Goal: Task Accomplishment & Management: Manage account settings

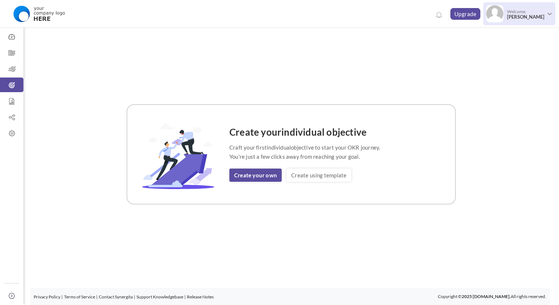
click at [513, 17] on span "[PERSON_NAME]" at bounding box center [525, 16] width 37 height 5
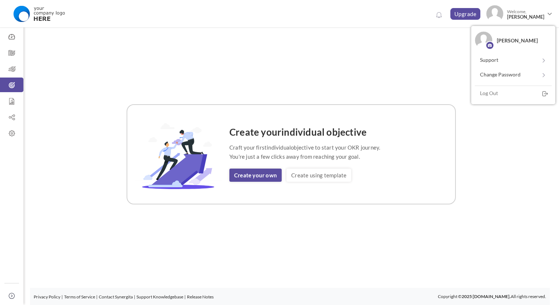
click at [274, 76] on div "Create your individual objective Craft your first individual objective to start…" at bounding box center [291, 154] width 517 height 254
click at [3, 71] on icon at bounding box center [11, 69] width 23 height 7
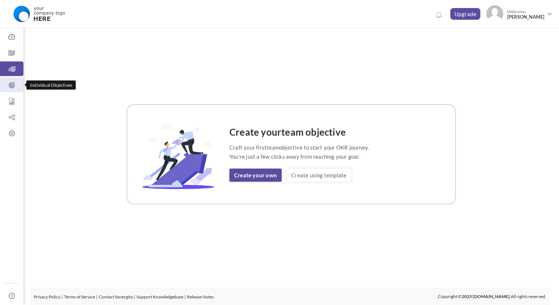
click at [14, 91] on link "Individual Objectives" at bounding box center [11, 85] width 23 height 15
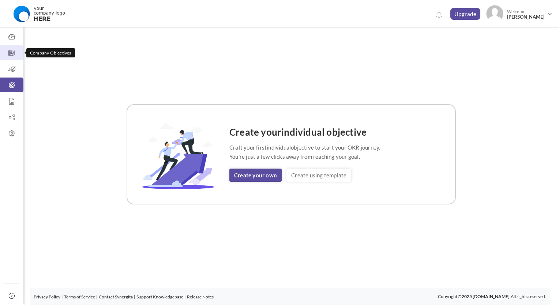
click at [15, 55] on icon at bounding box center [11, 52] width 23 height 7
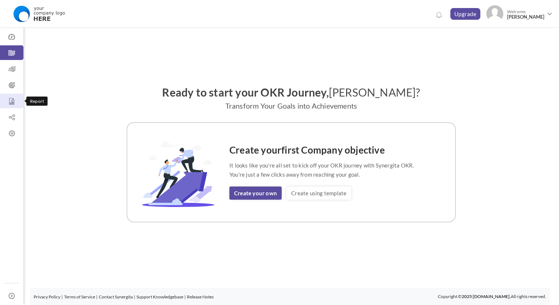
click at [9, 107] on link "Report" at bounding box center [11, 101] width 23 height 15
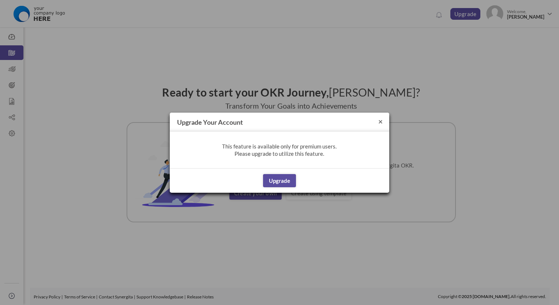
click at [382, 122] on button "×" at bounding box center [380, 121] width 4 height 8
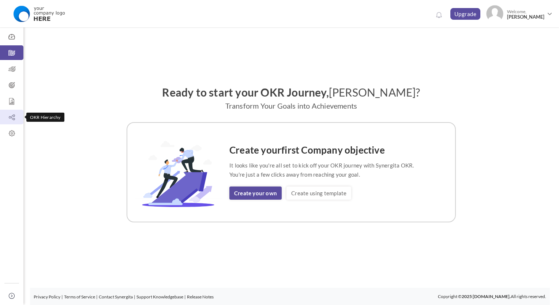
click at [15, 122] on link "OKR Hierarchy" at bounding box center [11, 117] width 23 height 15
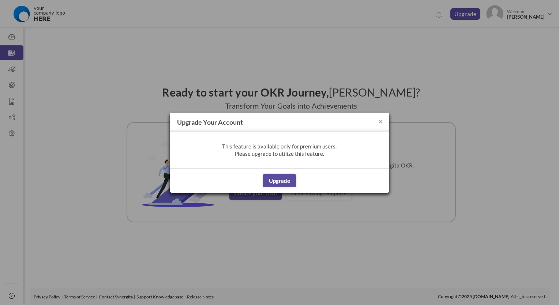
click at [384, 122] on h4 "Upgrade your account" at bounding box center [280, 122] width 220 height 19
click at [381, 121] on button "×" at bounding box center [380, 121] width 4 height 8
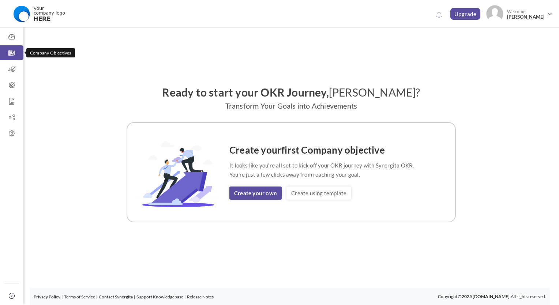
click at [15, 53] on icon at bounding box center [11, 52] width 23 height 7
click at [313, 197] on link "Create using template" at bounding box center [319, 193] width 65 height 13
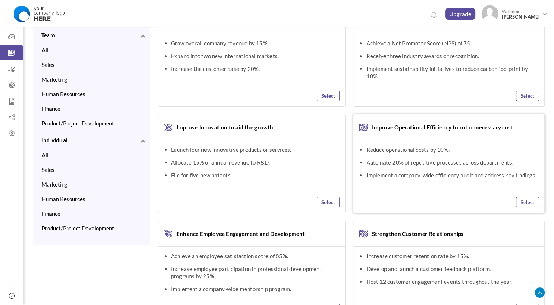
scroll to position [107, 0]
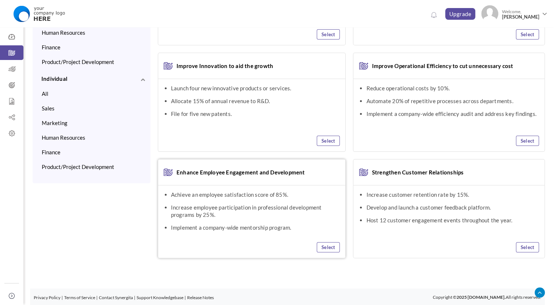
drag, startPoint x: 304, startPoint y: 173, endPoint x: 176, endPoint y: 171, distance: 128.9
click at [176, 171] on h3 "Enhance Employee Engagement and Development" at bounding box center [251, 173] width 187 height 26
copy span "Enhance Employee Engagement and Development"
click at [331, 248] on link "Select" at bounding box center [328, 247] width 23 height 10
click at [319, 247] on link "Selected" at bounding box center [325, 247] width 29 height 10
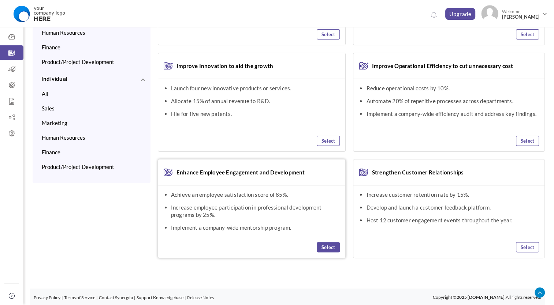
click at [321, 247] on link "Select" at bounding box center [328, 247] width 23 height 10
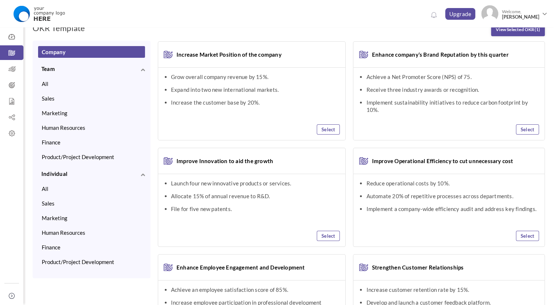
scroll to position [0, 0]
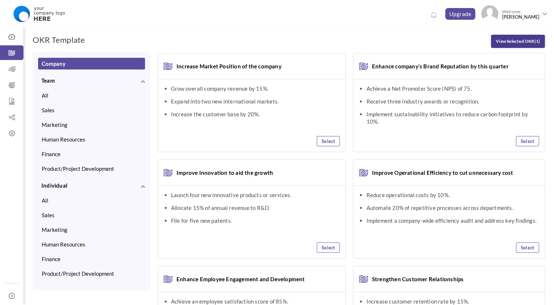
click at [503, 43] on link "View Selected OKR (1)" at bounding box center [518, 41] width 54 height 13
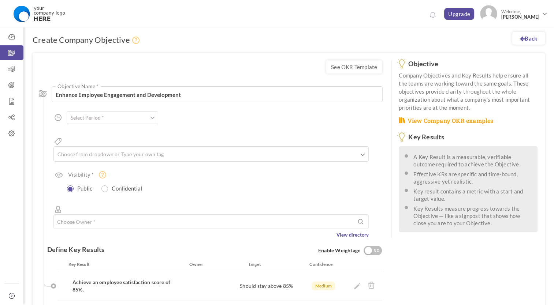
click at [147, 118] on input "text" at bounding box center [112, 117] width 91 height 13
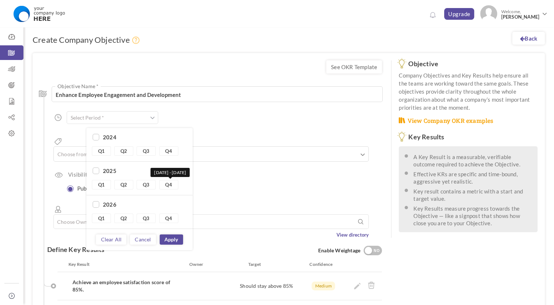
click at [173, 186] on link "Q4" at bounding box center [168, 185] width 19 height 10
type input "Q4 2025 - Q4 2025"
click at [282, 157] on div "Enhance Employee Engagement and Development Objective Name * 157 Characters Lef…" at bounding box center [214, 158] width 334 height 159
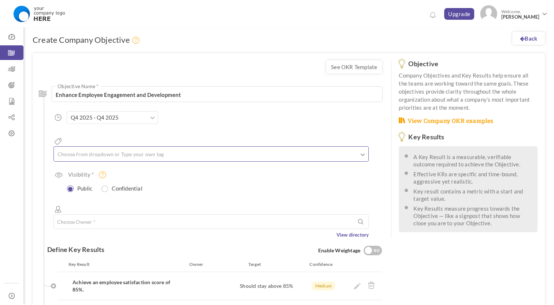
click at [305, 149] on ul at bounding box center [211, 155] width 314 height 12
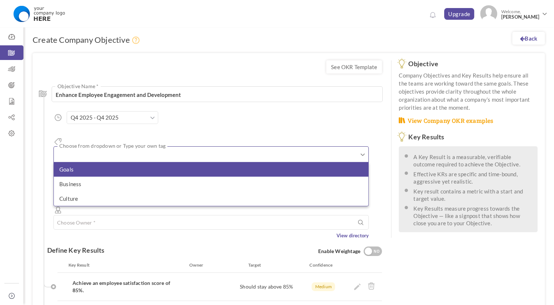
click at [193, 162] on li "Goals" at bounding box center [211, 169] width 314 height 15
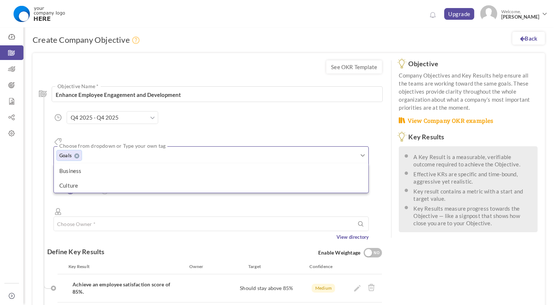
click at [276, 116] on div "Enhance Employee Engagement and Development Objective Name * 157 Characters Lef…" at bounding box center [214, 159] width 334 height 161
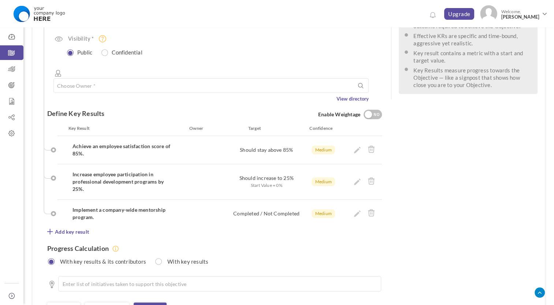
scroll to position [174, 0]
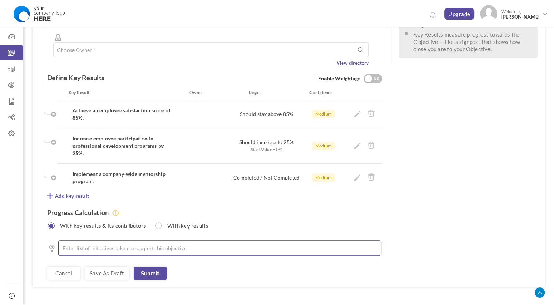
click at [89, 240] on ul at bounding box center [219, 247] width 323 height 15
click at [418, 184] on div "See OKR Template Enhance Employee Engagement and Development Objective Name * 1…" at bounding box center [289, 83] width 512 height 408
click at [101, 244] on li at bounding box center [222, 247] width 304 height 7
click at [309, 200] on div "Progress Calculation With key results & its contributors With key results" at bounding box center [214, 216] width 334 height 33
click at [189, 220] on div "With key results" at bounding box center [182, 225] width 57 height 11
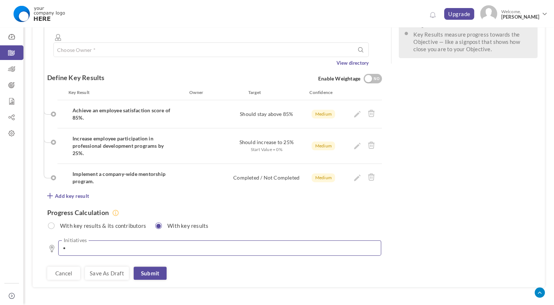
click at [183, 240] on ul at bounding box center [219, 247] width 323 height 15
click at [182, 220] on div "With key results" at bounding box center [182, 225] width 57 height 11
click at [136, 220] on label "With key results & its contributors" at bounding box center [100, 224] width 99 height 9
click at [159, 267] on link "Submit" at bounding box center [150, 273] width 33 height 13
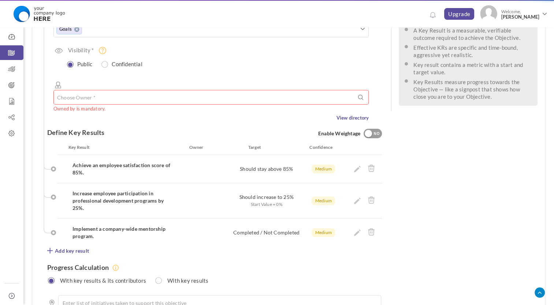
scroll to position [119, 0]
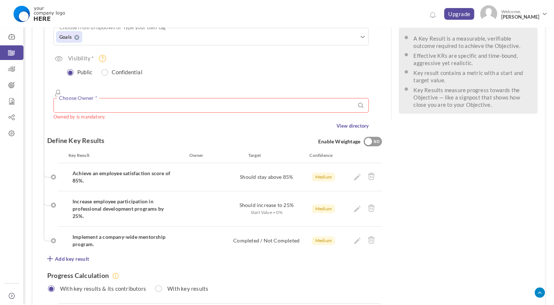
click at [235, 98] on input "text" at bounding box center [210, 105] width 315 height 15
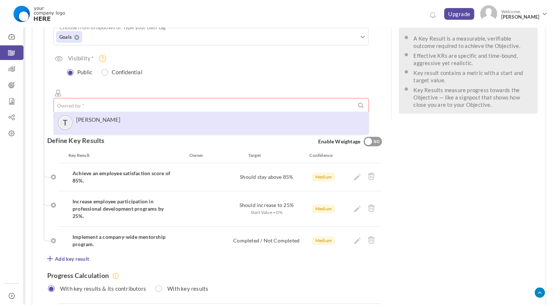
click at [174, 112] on li "T Thieng Nguyen" at bounding box center [211, 123] width 314 height 22
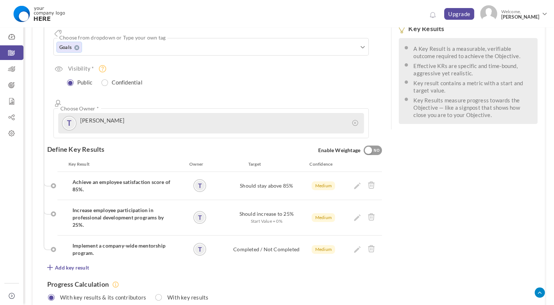
scroll to position [143, 0]
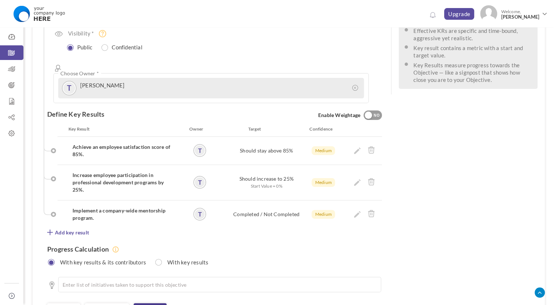
click at [151, 303] on link "Submit" at bounding box center [150, 309] width 33 height 13
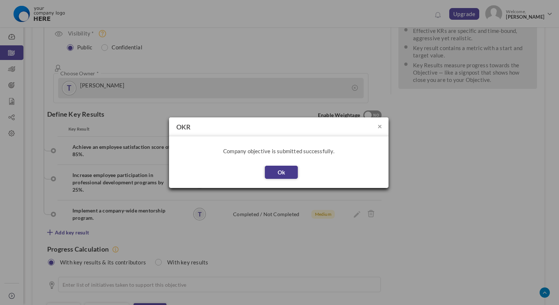
click at [297, 171] on button "Ok" at bounding box center [281, 172] width 33 height 13
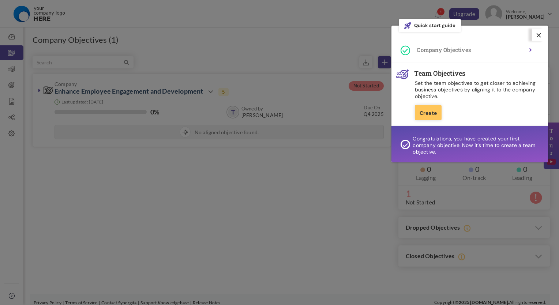
click at [538, 36] on icon at bounding box center [539, 35] width 4 height 4
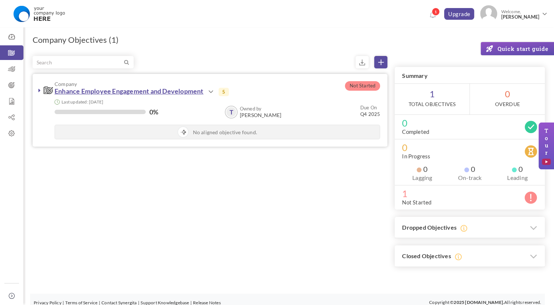
click at [168, 89] on link "Enhance Employee Engagement and Development" at bounding box center [129, 91] width 149 height 8
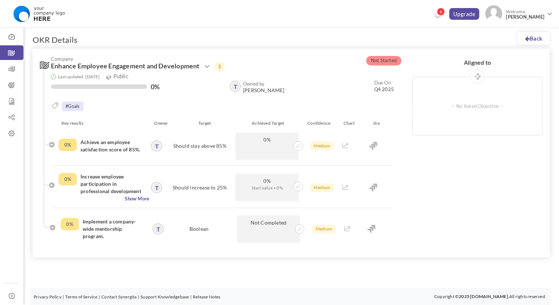
click at [203, 66] on link at bounding box center [206, 66] width 11 height 9
click at [217, 100] on link "Edit" at bounding box center [231, 101] width 42 height 13
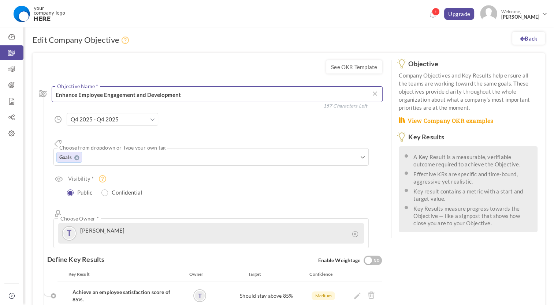
drag, startPoint x: 213, startPoint y: 88, endPoint x: 46, endPoint y: 97, distance: 166.4
click at [46, 97] on div "Enhance Employee Engagement and Development Objective Name * 157 Characters Left" at bounding box center [203, 95] width 328 height 18
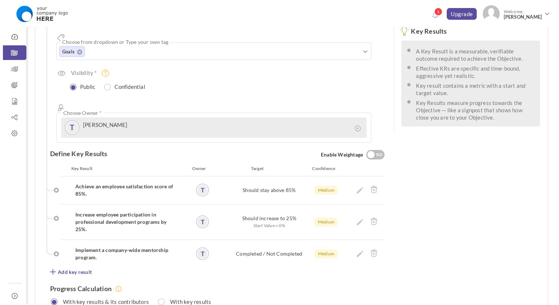
scroll to position [146, 0]
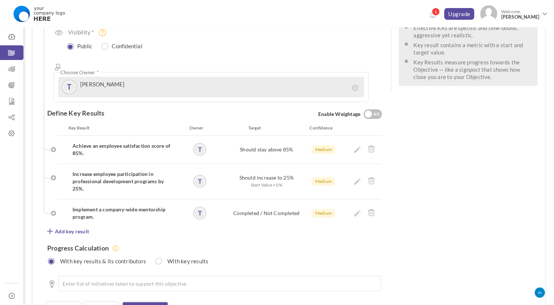
type textarea "Objective company"
click at [155, 142] on h4 "Achieve an employee satisfaction score of 85%." at bounding box center [121, 149] width 99 height 15
click at [357, 146] on icon at bounding box center [357, 149] width 7 height 7
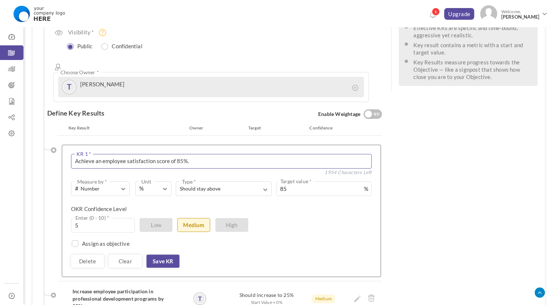
drag, startPoint x: 204, startPoint y: 135, endPoint x: -1, endPoint y: 134, distance: 205.7
click at [0, 134] on html "Trial Extended! Subscribe to continue using all the features. 1 Upgrade Upgrade…" at bounding box center [277, 6] width 554 height 305
type textarea "KR 1.1"
drag, startPoint x: 85, startPoint y: 202, endPoint x: 69, endPoint y: 202, distance: 16.1
click at [69, 202] on div "Achieve an employee satisfaction score of 85%. KR 1 * 1994 Characters Left 0 We…" at bounding box center [221, 211] width 319 height 132
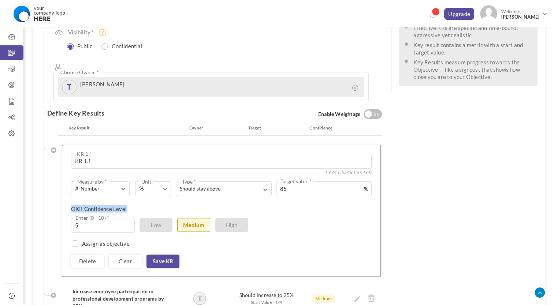
drag, startPoint x: 128, startPoint y: 184, endPoint x: 71, endPoint y: 182, distance: 57.1
click at [71, 205] on div "OKR Confidence Level 5 Enter (0 - 10) * Low Medium High" at bounding box center [218, 211] width 295 height 13
copy div "OKR Confidence Level"
click at [162, 255] on link "Save KR" at bounding box center [162, 261] width 33 height 13
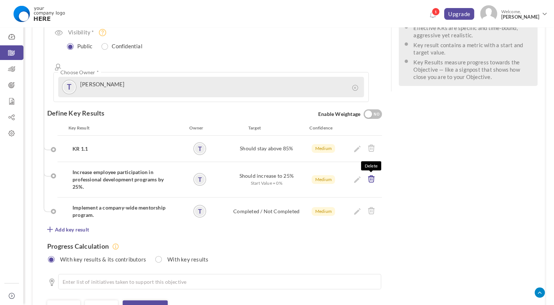
click at [371, 175] on icon at bounding box center [370, 179] width 7 height 8
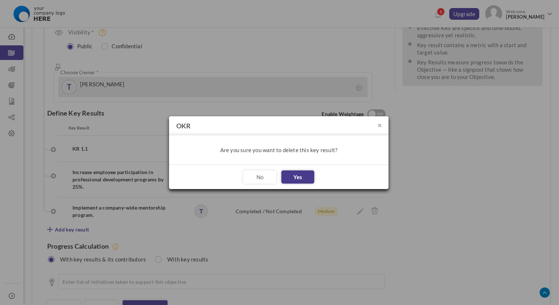
click at [293, 176] on button "Yes" at bounding box center [297, 177] width 33 height 13
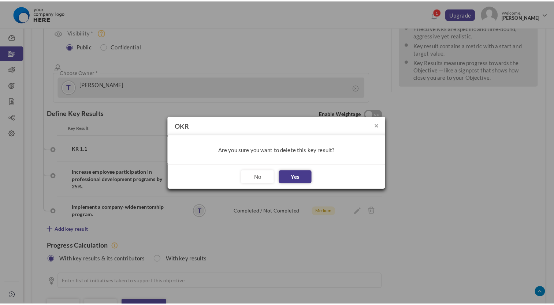
scroll to position [145, 0]
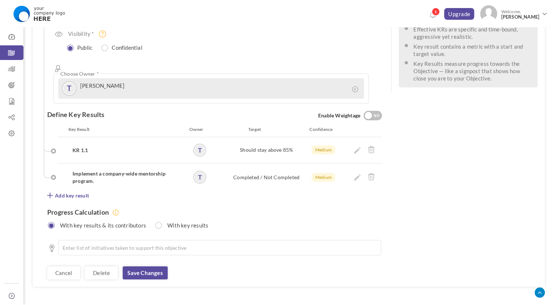
click at [112, 170] on h4 "Implement a company-wide mentorship program." at bounding box center [121, 177] width 99 height 15
click at [356, 174] on link at bounding box center [357, 177] width 7 height 7
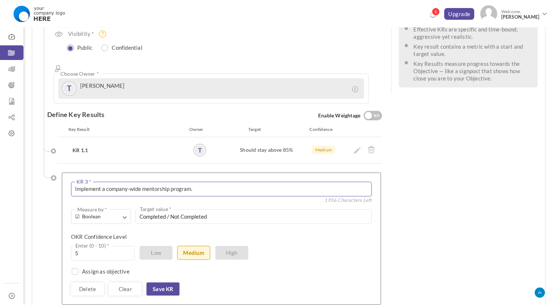
drag, startPoint x: 215, startPoint y: 163, endPoint x: -1, endPoint y: 164, distance: 216.3
click at [0, 160] on html "Trial Extended! Subscribe to continue using all the features. 1 Upgrade Upgrade…" at bounding box center [277, 7] width 554 height 305
type textarea "KR 1.2"
click at [160, 283] on link "Save KR" at bounding box center [162, 289] width 33 height 13
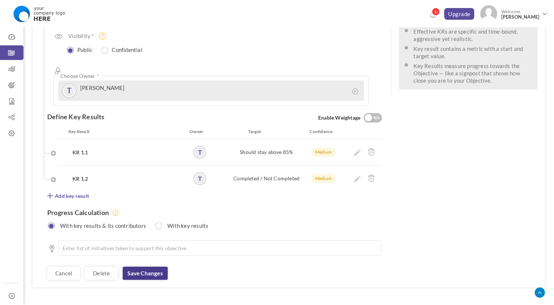
click at [149, 267] on link "Save changes" at bounding box center [145, 273] width 45 height 13
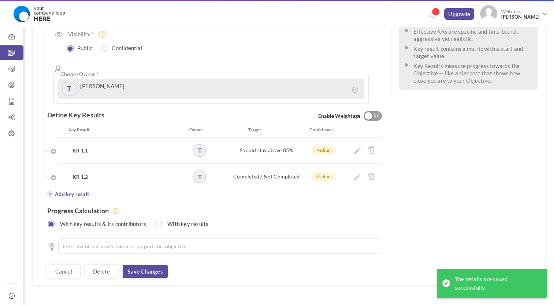
scroll to position [0, 0]
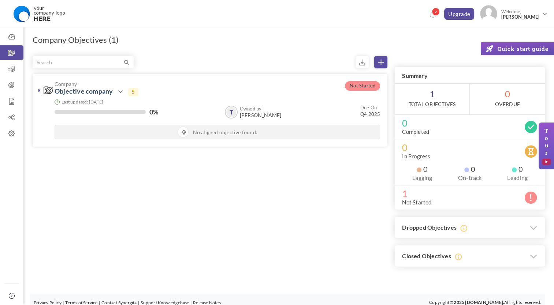
click at [216, 185] on div "Filter Not Started Company Objective company Action View 5" at bounding box center [289, 161] width 512 height 211
click at [536, 225] on icon at bounding box center [534, 228] width 8 height 12
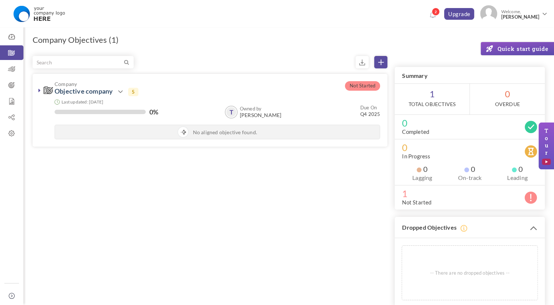
click at [536, 225] on icon at bounding box center [534, 228] width 8 height 12
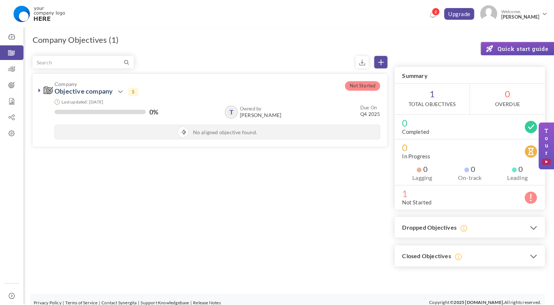
click at [534, 251] on icon at bounding box center [534, 257] width 8 height 12
click at [125, 168] on div "Filter Not Started Company Objective company Action View 5" at bounding box center [289, 161] width 512 height 211
click at [14, 70] on icon at bounding box center [11, 69] width 23 height 7
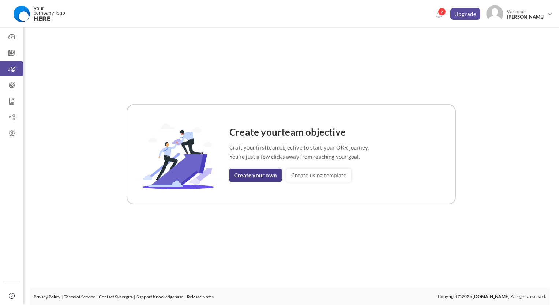
click at [264, 171] on link "Create your own" at bounding box center [255, 175] width 52 height 13
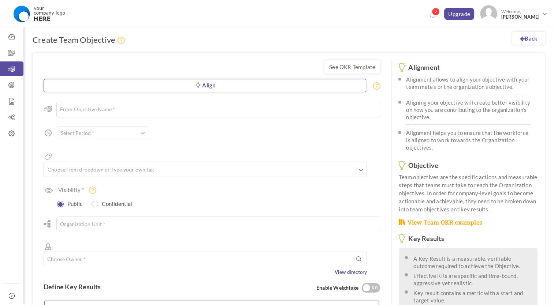
click at [200, 90] on link "Align" at bounding box center [205, 85] width 322 height 13
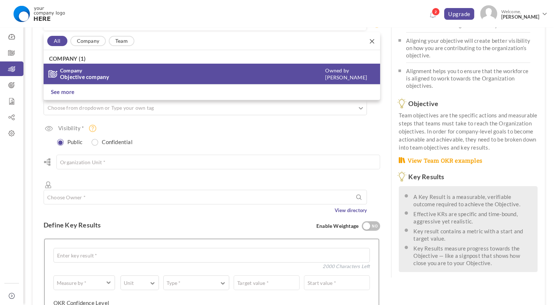
scroll to position [63, 0]
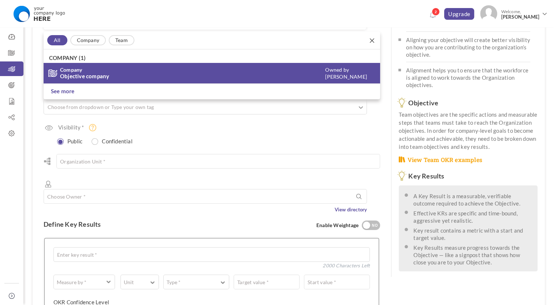
click at [126, 82] on li "Company Objective company Owned by Thieng Nguyen" at bounding box center [212, 73] width 336 height 21
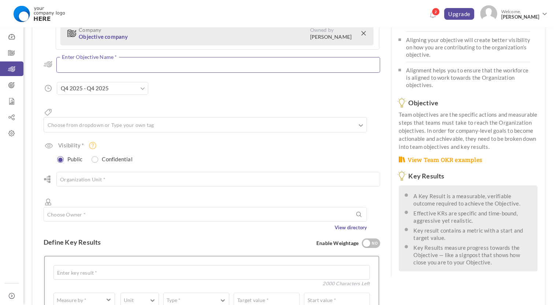
click at [152, 67] on textarea at bounding box center [217, 65] width 323 height 16
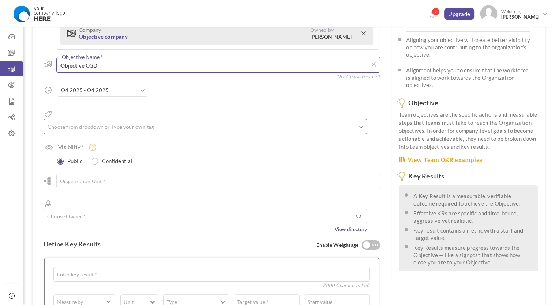
type textarea "Objective CGD"
click at [165, 122] on ul at bounding box center [205, 128] width 322 height 12
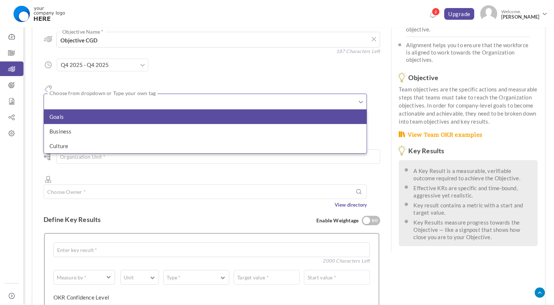
scroll to position [99, 0]
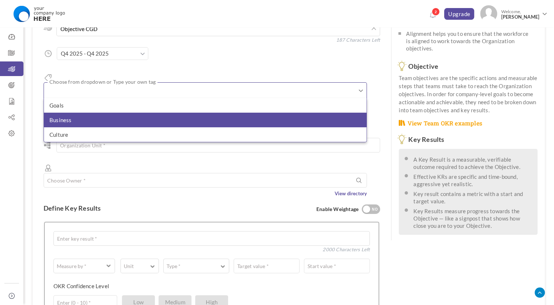
click at [142, 113] on li "Business" at bounding box center [205, 120] width 322 height 15
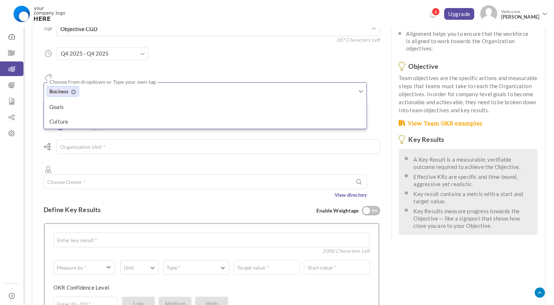
click at [275, 61] on div "Aligned Objective Company Objective company Owned by Thieng Nguyen All Company …" at bounding box center [212, 89] width 336 height 218
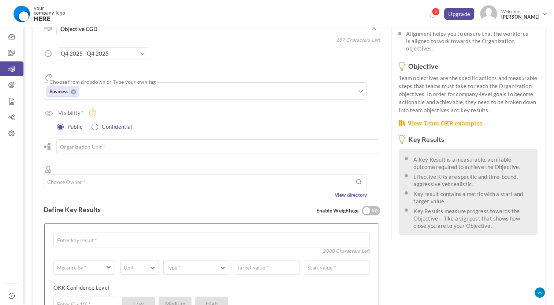
click at [116, 121] on label "Confidential" at bounding box center [114, 125] width 43 height 9
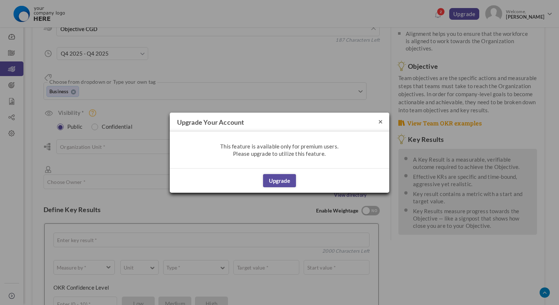
click at [380, 123] on button "×" at bounding box center [380, 121] width 4 height 8
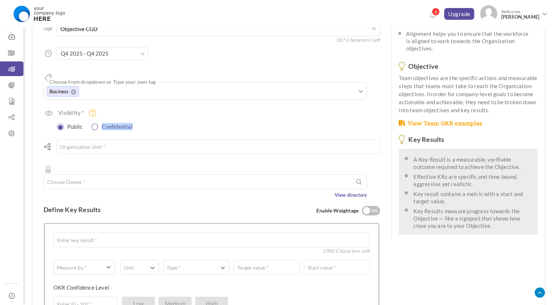
drag, startPoint x: 176, startPoint y: 115, endPoint x: 102, endPoint y: 116, distance: 73.9
click at [102, 121] on div "Public Confidential" at bounding box center [215, 126] width 329 height 11
copy label "Confidential"
click at [157, 139] on input "text" at bounding box center [217, 146] width 323 height 15
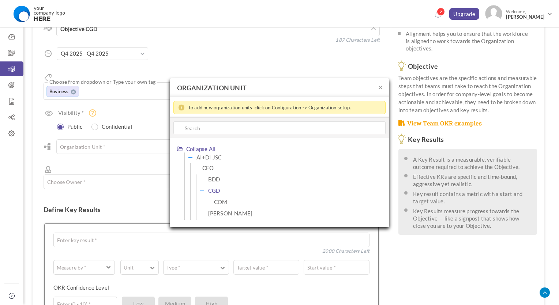
click at [219, 188] on span "CGD" at bounding box center [214, 191] width 12 height 10
type input "CGD"
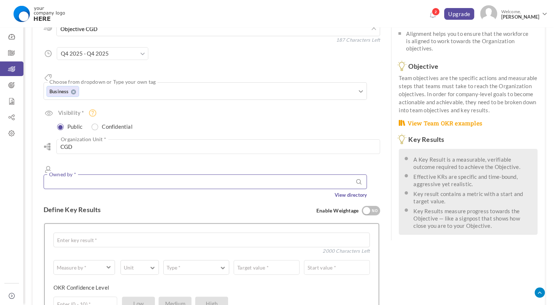
click at [223, 175] on input "text" at bounding box center [205, 182] width 323 height 15
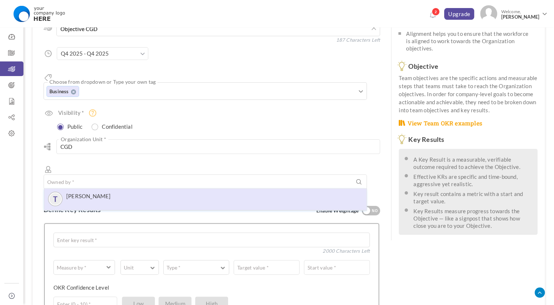
click at [108, 193] on label "[PERSON_NAME]" at bounding box center [88, 196] width 45 height 7
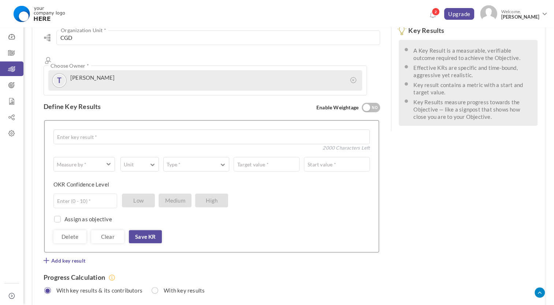
scroll to position [209, 0]
click at [190, 129] on textarea at bounding box center [211, 136] width 316 height 15
type textarea "KR 1.1"
click at [133, 129] on div "Measure by * # Number A Text ☑ Boolean Unit # % $ ₹ £ Custom Type * Equal to Sh…" at bounding box center [211, 186] width 316 height 114
click at [145, 156] on button "Unit" at bounding box center [139, 163] width 38 height 15
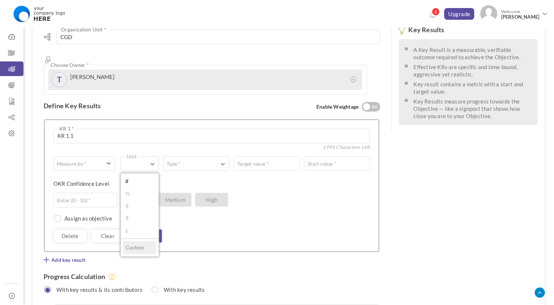
click at [139, 188] on link "%" at bounding box center [139, 193] width 33 height 11
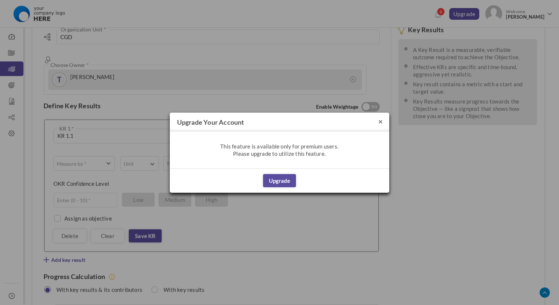
click at [381, 124] on button "×" at bounding box center [380, 121] width 4 height 8
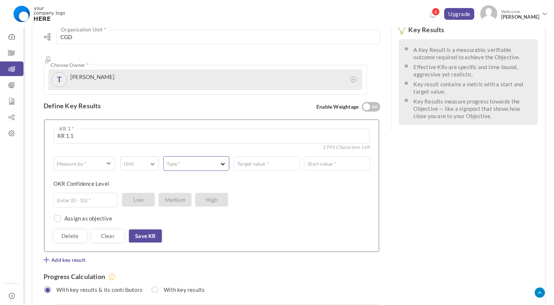
click at [222, 156] on button "Type *" at bounding box center [196, 163] width 66 height 15
click at [288, 180] on div "OKR Confidence Level Enter (0 - 10) * Low Medium High" at bounding box center [208, 186] width 311 height 13
click at [280, 156] on input "text" at bounding box center [266, 163] width 66 height 15
type input "100"
click at [311, 156] on div "Measure by * # Number A Text ☑ Boolean Unit # % $ ₹ £ Custom Type * Equal to Sh…" at bounding box center [211, 199] width 316 height 86
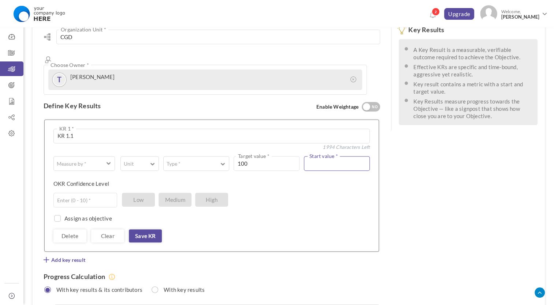
click at [313, 156] on input "text" at bounding box center [337, 163] width 66 height 15
click at [317, 180] on div "OKR Confidence Level Enter (0 - 10) * Low Medium High" at bounding box center [208, 186] width 311 height 13
click at [205, 156] on button "Type *" at bounding box center [196, 163] width 66 height 15
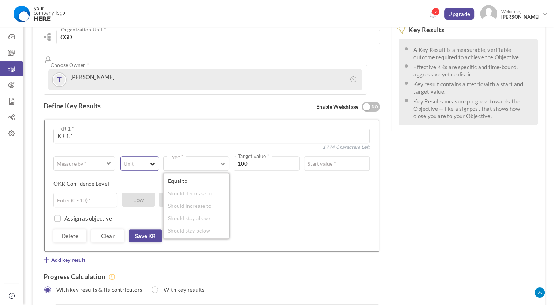
click at [157, 156] on button "Unit" at bounding box center [139, 163] width 38 height 15
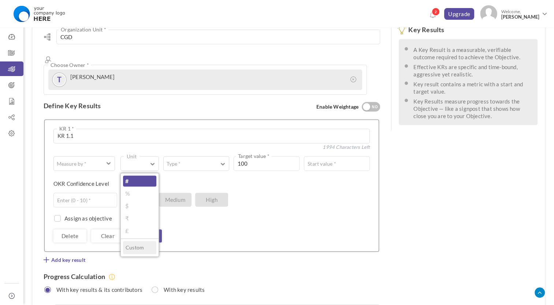
click at [151, 176] on link "#" at bounding box center [139, 181] width 33 height 11
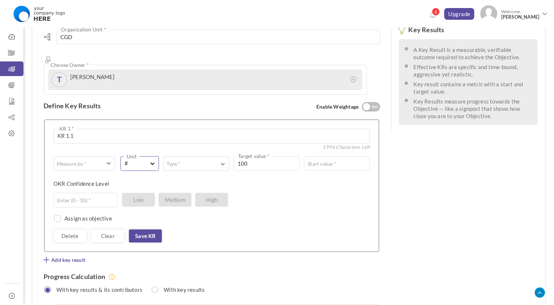
click at [149, 156] on button "# Unit" at bounding box center [139, 163] width 38 height 15
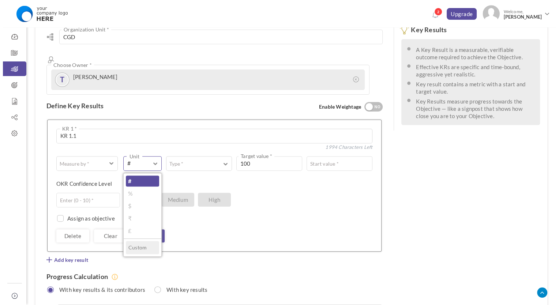
scroll to position [273, 0]
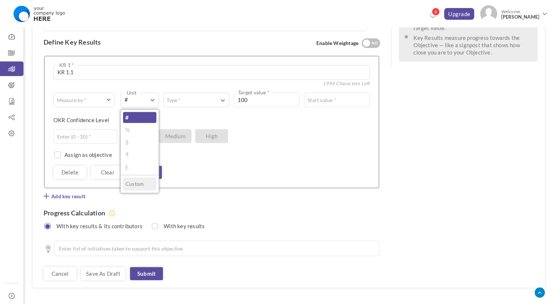
click at [132, 124] on link "%" at bounding box center [139, 129] width 33 height 11
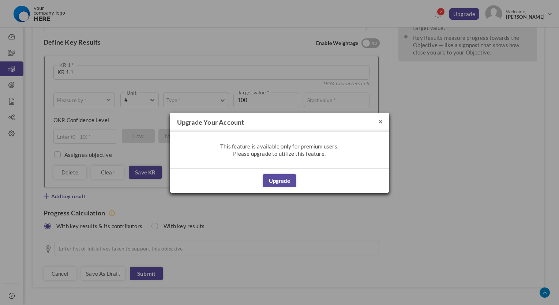
click at [382, 123] on button "×" at bounding box center [380, 121] width 4 height 8
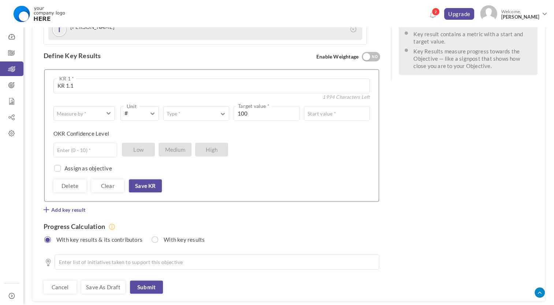
scroll to position [236, 0]
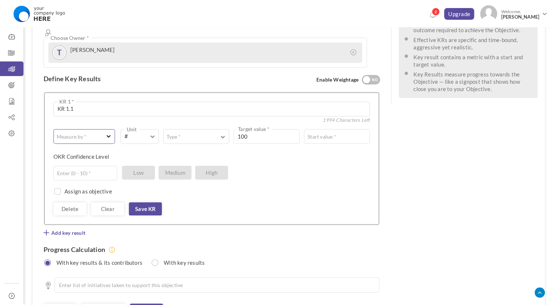
click at [101, 133] on span "button" at bounding box center [80, 136] width 46 height 7
click at [84, 149] on link "# Number" at bounding box center [84, 154] width 56 height 11
click at [153, 129] on button "# Unit" at bounding box center [139, 136] width 38 height 15
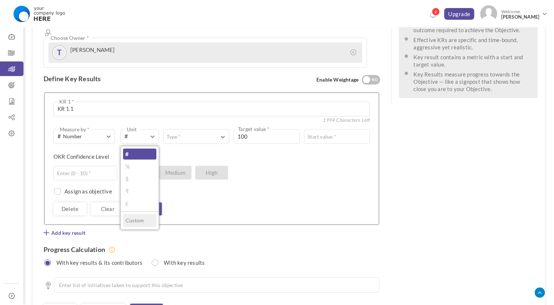
click at [130, 161] on link "%" at bounding box center [139, 166] width 33 height 11
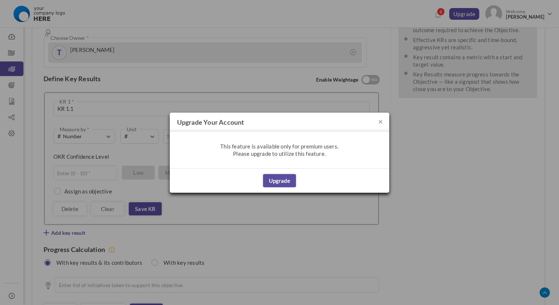
click at [383, 121] on h4 "Upgrade your account" at bounding box center [280, 122] width 220 height 19
click at [381, 121] on button "×" at bounding box center [380, 121] width 4 height 8
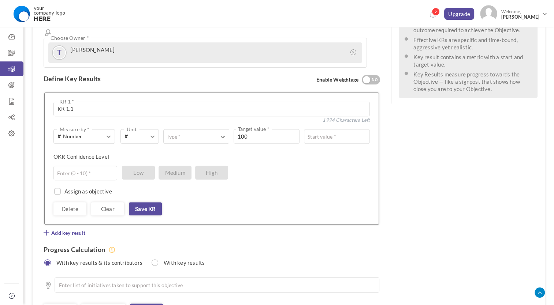
click at [291, 166] on div "Enter (0 - 10) * Low Medium High" at bounding box center [208, 173] width 311 height 15
click at [97, 166] on input "text" at bounding box center [85, 173] width 64 height 15
type input "8"
click at [222, 180] on div "Assign as objective Team Individual Choose Owner * View directory" at bounding box center [211, 187] width 316 height 15
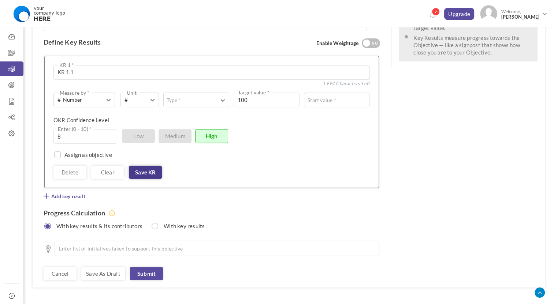
click at [139, 166] on link "Save KR" at bounding box center [145, 172] width 33 height 13
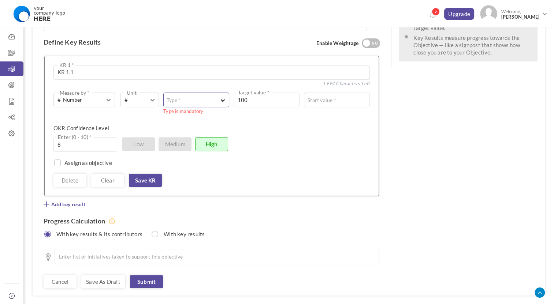
click at [196, 93] on button "Type *" at bounding box center [196, 100] width 66 height 15
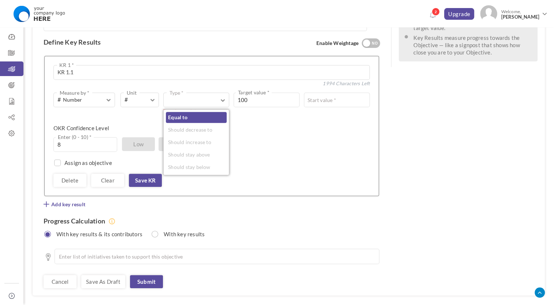
click at [191, 112] on link "Equal to" at bounding box center [196, 117] width 61 height 11
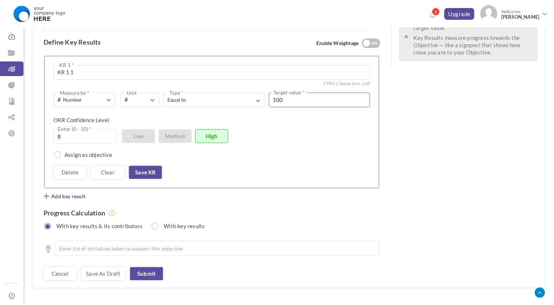
click at [293, 93] on input "100" at bounding box center [319, 100] width 101 height 15
click at [288, 116] on div "OKR Confidence Level 8 Enter (0 - 10) * Low Medium High" at bounding box center [208, 122] width 311 height 13
click at [149, 93] on button "# Unit" at bounding box center [139, 100] width 38 height 15
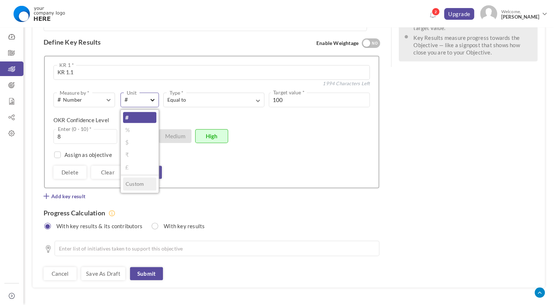
click at [149, 93] on button "# Unit" at bounding box center [139, 100] width 38 height 15
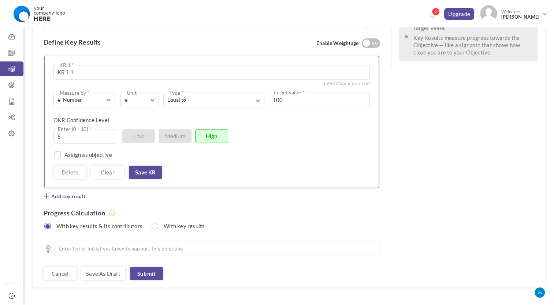
click at [281, 116] on div "OKR Confidence Level 8 Enter (0 - 10) * Low Medium High" at bounding box center [208, 122] width 311 height 13
click at [151, 166] on link "Save KR" at bounding box center [145, 172] width 33 height 13
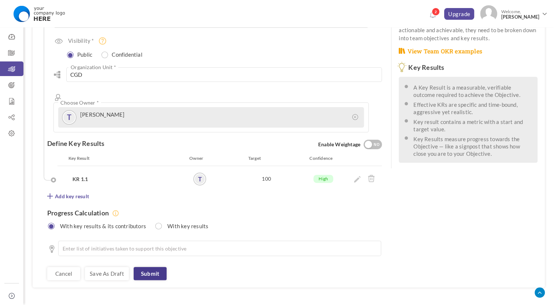
click at [150, 267] on link "Submit" at bounding box center [150, 273] width 33 height 13
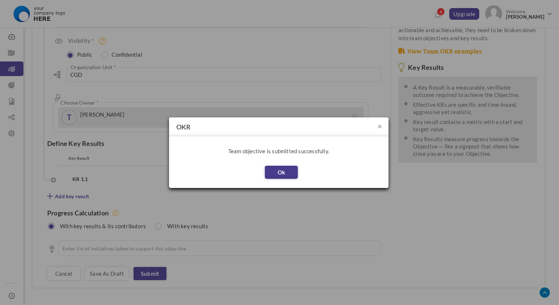
click at [287, 172] on button "Ok" at bounding box center [281, 172] width 33 height 13
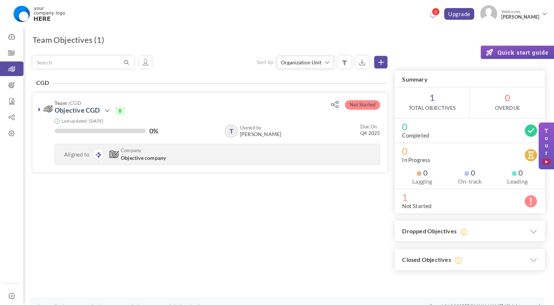
click at [189, 190] on div "Filter Sort by: Organization Unit Owned by Due On % of completion Status Organi…" at bounding box center [289, 163] width 512 height 215
click at [16, 52] on icon at bounding box center [11, 52] width 23 height 7
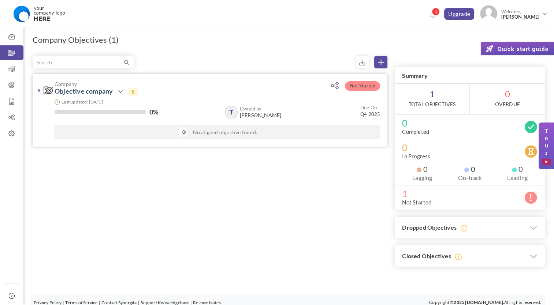
click at [186, 134] on icon at bounding box center [182, 132] width 5 height 5
click at [120, 93] on icon at bounding box center [120, 91] width 9 height 9
click at [123, 92] on icon at bounding box center [120, 91] width 9 height 9
click at [121, 92] on icon at bounding box center [120, 91] width 9 height 9
click at [165, 162] on div "Filter Not Started Company Objective company Action View 5" at bounding box center [289, 161] width 512 height 211
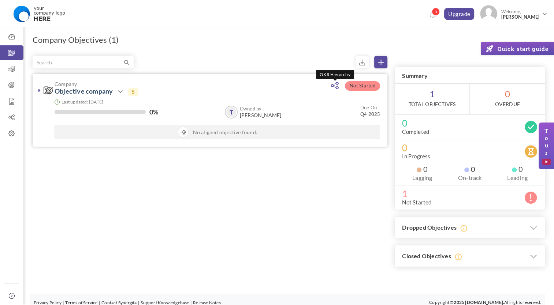
click at [337, 87] on icon at bounding box center [335, 85] width 8 height 7
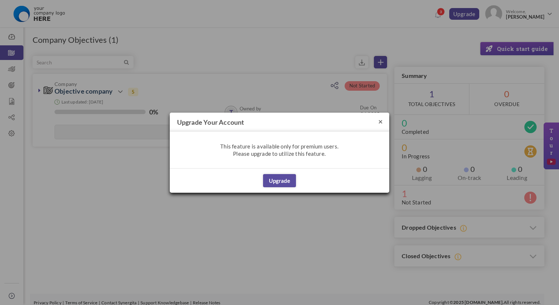
click at [382, 122] on button "×" at bounding box center [380, 121] width 4 height 8
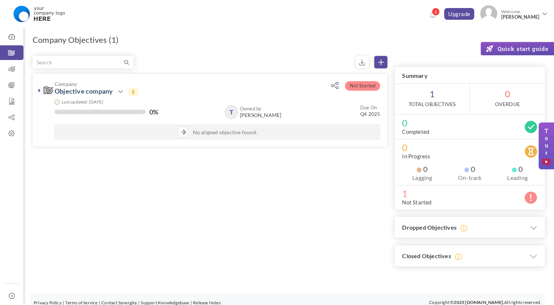
click at [102, 40] on h1 "Company Objectives (1)" at bounding box center [76, 40] width 86 height 10
click at [112, 40] on h1 "Company Objectives (1)" at bounding box center [76, 40] width 86 height 10
click at [15, 74] on link "Team Objectives" at bounding box center [11, 68] width 23 height 15
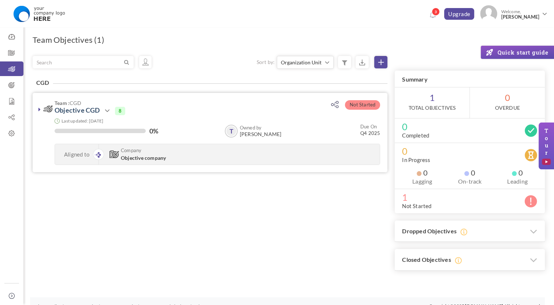
click at [115, 154] on icon at bounding box center [114, 154] width 10 height 8
click at [98, 154] on icon at bounding box center [97, 154] width 6 height 5
click at [69, 153] on div "Aligned to" at bounding box center [77, 154] width 44 height 20
click at [97, 132] on div at bounding box center [100, 131] width 91 height 4
click at [108, 111] on icon at bounding box center [107, 110] width 9 height 9
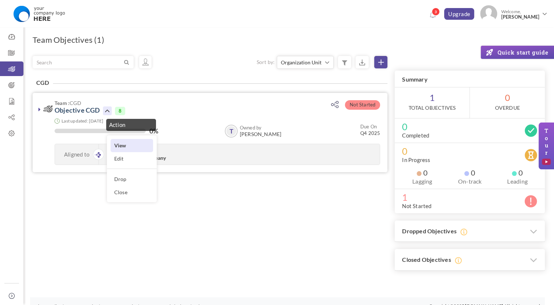
click at [124, 147] on link "View" at bounding box center [132, 145] width 42 height 13
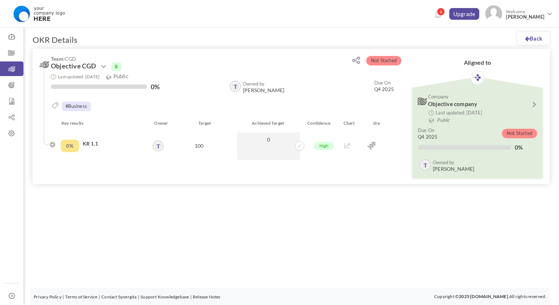
click at [536, 102] on icon at bounding box center [534, 104] width 10 height 6
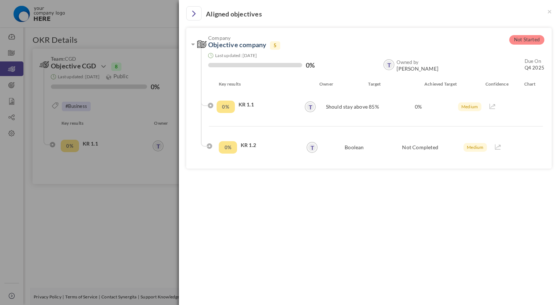
click at [89, 210] on div "× Aligned objectives Not Started Company Objective company 5 Last updated: [DAT…" at bounding box center [279, 152] width 559 height 305
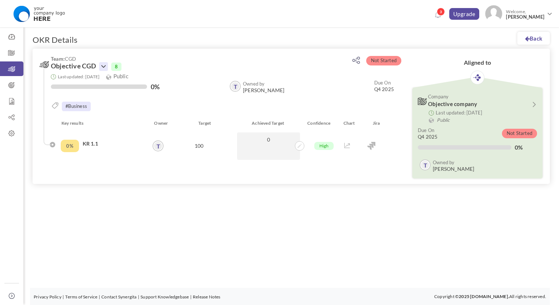
click at [101, 67] on icon at bounding box center [103, 66] width 9 height 9
click at [120, 97] on link "Edit" at bounding box center [128, 101] width 42 height 13
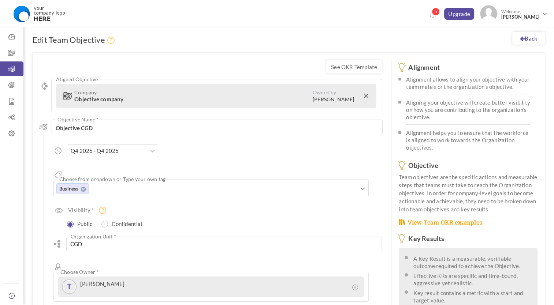
click at [68, 78] on form "Align Aligned Objective Company Objective company Owned by [PERSON_NAME] All Co…" at bounding box center [214, 216] width 334 height 305
click at [85, 96] on span "Objective company" at bounding box center [98, 99] width 49 height 7
click at [364, 98] on link at bounding box center [367, 95] width 7 height 13
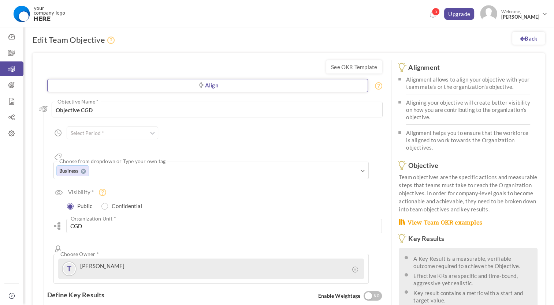
click at [221, 90] on link "Align" at bounding box center [207, 85] width 321 height 13
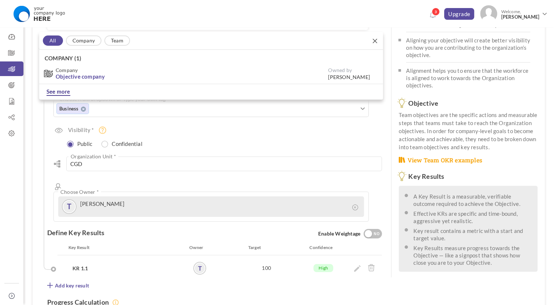
scroll to position [63, 0]
click at [60, 93] on link "See more" at bounding box center [58, 91] width 24 height 8
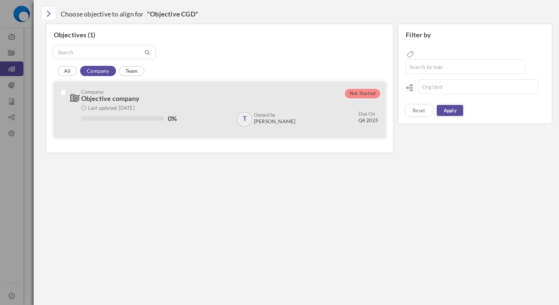
click at [357, 122] on div "T Owned by Thieng Nguyen Due On Q4 2025" at bounding box center [304, 119] width 149 height 15
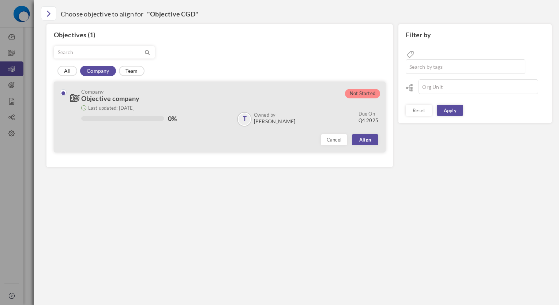
click at [84, 98] on span "Objective company" at bounding box center [110, 98] width 58 height 8
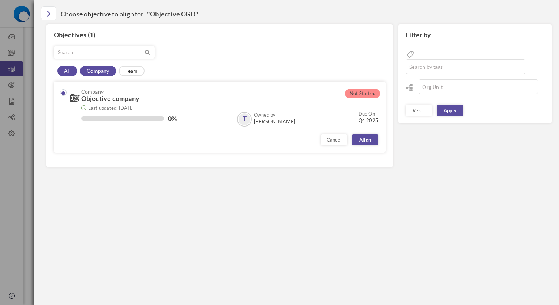
click at [66, 73] on link "All" at bounding box center [67, 71] width 20 height 10
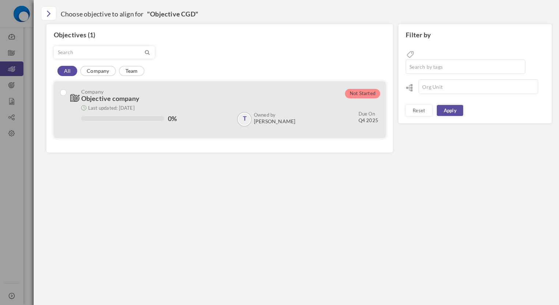
click at [188, 104] on div "Last updated: [DATE]" at bounding box center [229, 107] width 297 height 7
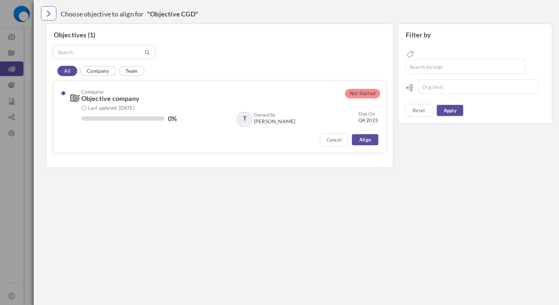
click at [49, 10] on icon "Close" at bounding box center [49, 13] width 4 height 11
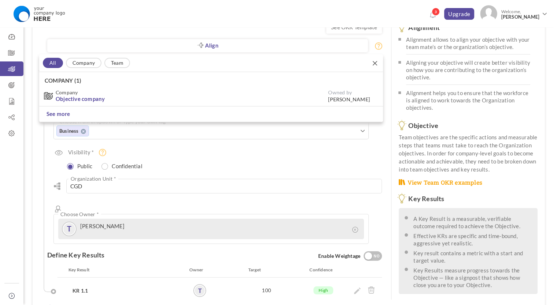
scroll to position [0, 0]
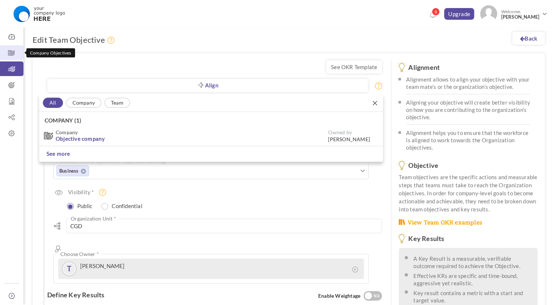
click at [18, 51] on icon at bounding box center [11, 52] width 23 height 7
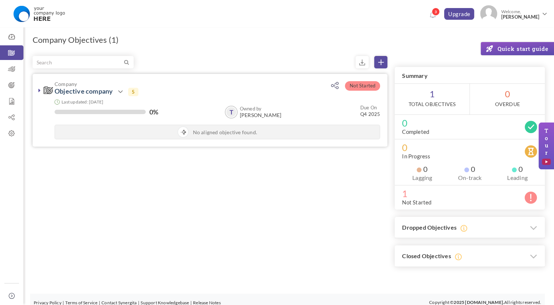
click at [192, 104] on div "Last updated: [DATE]" at bounding box center [217, 101] width 325 height 7
click at [187, 129] on span at bounding box center [182, 132] width 11 height 11
click at [118, 93] on icon at bounding box center [120, 91] width 9 height 9
click at [136, 137] on link "Edit" at bounding box center [145, 139] width 42 height 13
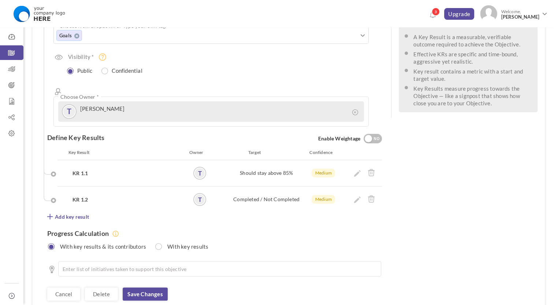
scroll to position [141, 0]
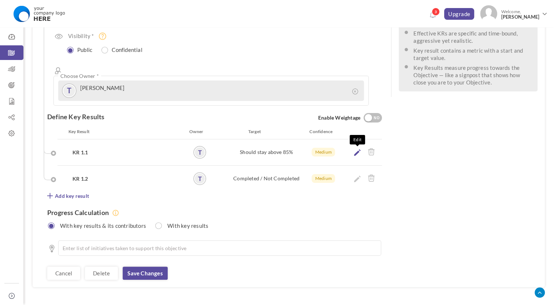
click at [356, 149] on icon at bounding box center [357, 152] width 7 height 7
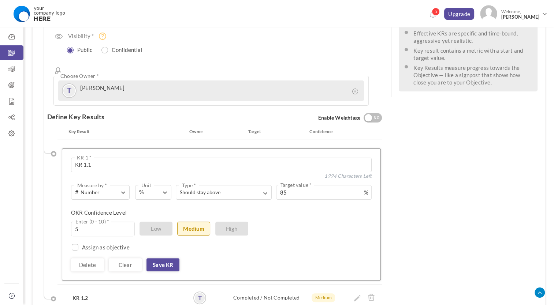
click at [102, 244] on label "Assign as objective" at bounding box center [106, 247] width 48 height 7
click at [72, 245] on input "checkbox" at bounding box center [73, 248] width 7 height 7
checkbox input "true"
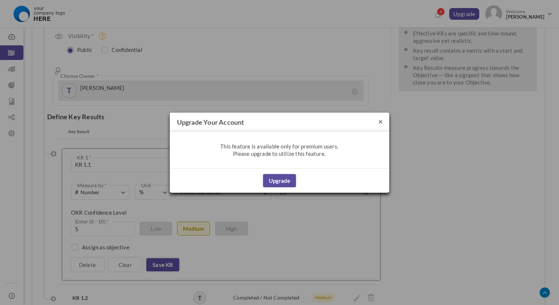
click at [379, 121] on button "×" at bounding box center [380, 121] width 4 height 8
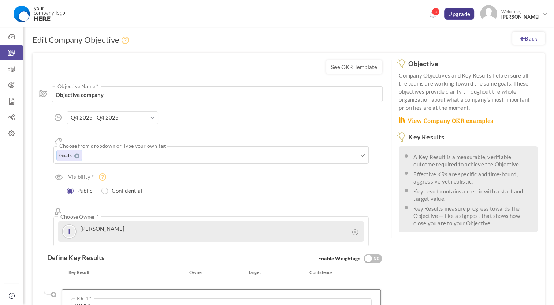
click at [456, 12] on link "Upgrade" at bounding box center [459, 14] width 30 height 12
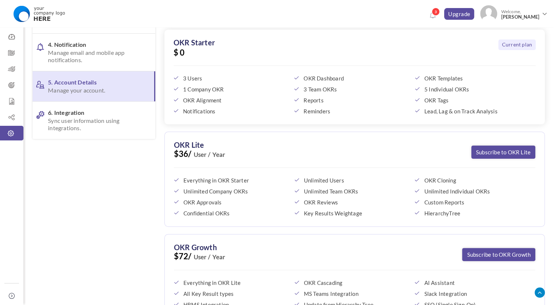
scroll to position [110, 0]
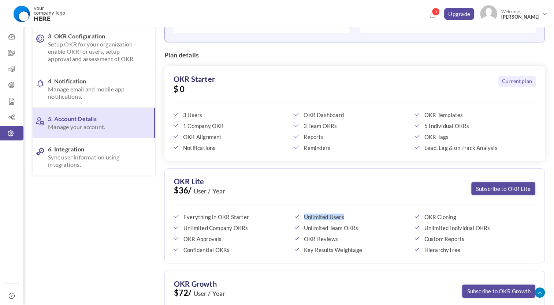
drag, startPoint x: 346, startPoint y: 218, endPoint x: 304, endPoint y: 217, distance: 41.7
click at [304, 217] on span "Unlimited Users" at bounding box center [356, 217] width 104 height 7
click at [426, 198] on span "$36/ User / Year" at bounding box center [354, 196] width 361 height 18
click at [230, 188] on span "$36/ User / Year" at bounding box center [354, 196] width 361 height 18
click at [186, 187] on span "$36/ User / Year" at bounding box center [354, 196] width 361 height 18
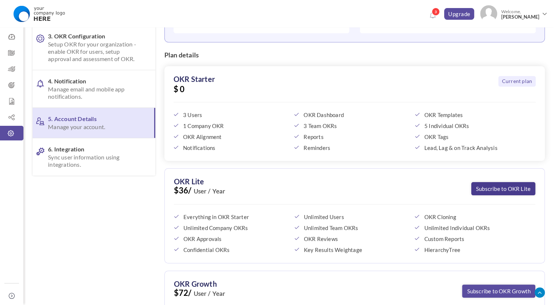
click at [497, 187] on link "Subscribe to OKR Lite" at bounding box center [503, 188] width 64 height 13
click at [434, 15] on icon at bounding box center [432, 15] width 5 height 6
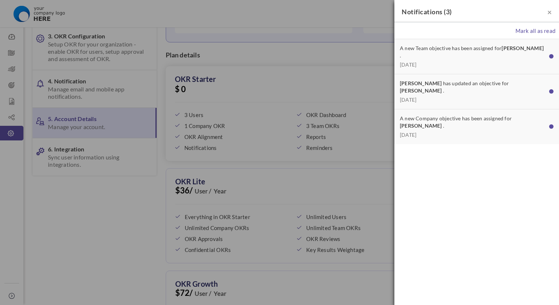
click at [547, 14] on h4 "Notifications ( 3 )" at bounding box center [477, 12] width 150 height 10
click at [548, 12] on span "×" at bounding box center [549, 11] width 4 height 9
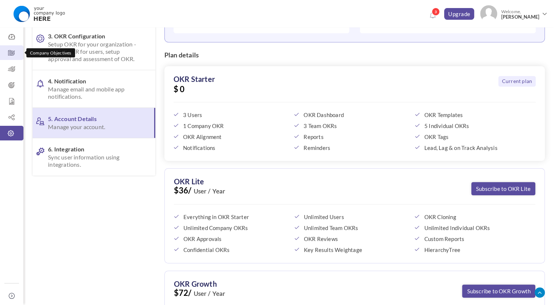
click at [17, 51] on icon at bounding box center [11, 52] width 23 height 7
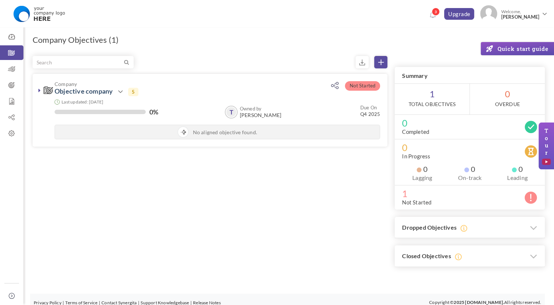
click at [231, 168] on div "Filter Not Started Company Objective company Action View 5" at bounding box center [289, 161] width 512 height 211
click at [16, 86] on icon at bounding box center [11, 85] width 23 height 7
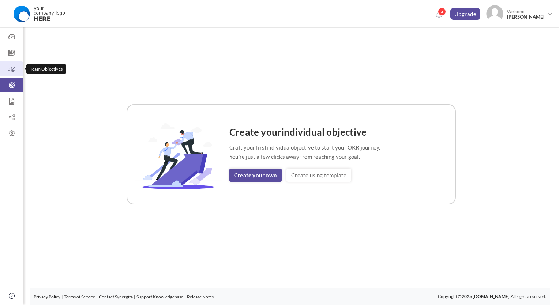
click at [19, 72] on icon at bounding box center [11, 69] width 23 height 7
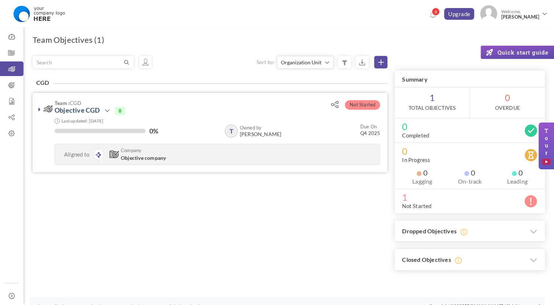
click at [98, 154] on icon at bounding box center [97, 154] width 6 height 5
click at [40, 109] on icon at bounding box center [39, 109] width 2 height 6
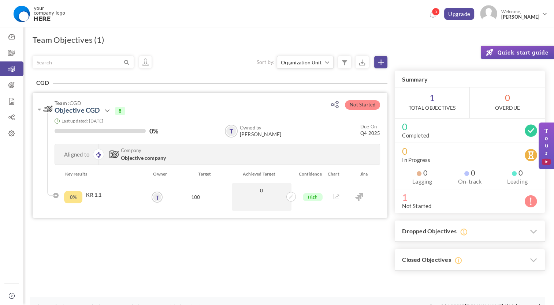
click at [76, 195] on div "0%" at bounding box center [73, 197] width 18 height 12
click at [98, 195] on h4 "KR 1.1" at bounding box center [114, 194] width 56 height 7
click at [127, 183] on div "0% KR 1.1" at bounding box center [104, 196] width 86 height 27
click at [201, 194] on div "100" at bounding box center [196, 196] width 64 height 27
click at [198, 198] on div "100" at bounding box center [196, 196] width 64 height 27
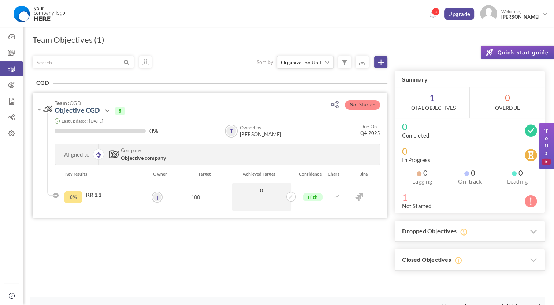
click at [89, 194] on h4 "KR 1.1" at bounding box center [114, 194] width 56 height 7
click at [75, 195] on div "0%" at bounding box center [73, 197] width 18 height 12
click at [61, 196] on div "0% KR 1.1" at bounding box center [104, 196] width 86 height 27
click at [89, 198] on h4 "KR 1.1" at bounding box center [114, 194] width 56 height 7
click at [97, 194] on h4 "KR 1.1" at bounding box center [114, 194] width 56 height 7
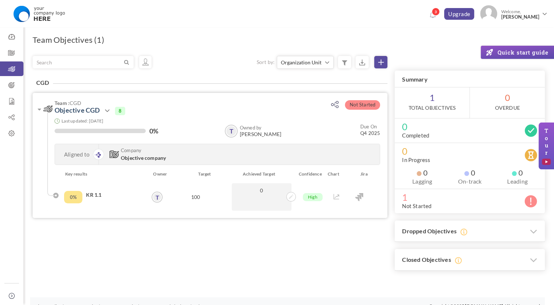
click at [80, 175] on div "Key results" at bounding box center [104, 174] width 89 height 7
click at [125, 158] on span "Objective company" at bounding box center [143, 158] width 45 height 6
click at [114, 152] on icon at bounding box center [114, 154] width 10 height 8
click at [335, 105] on icon at bounding box center [335, 104] width 8 height 7
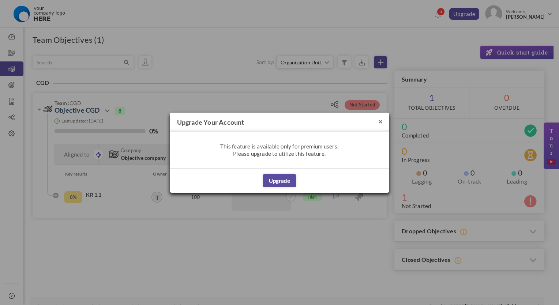
click at [379, 123] on button "×" at bounding box center [380, 121] width 4 height 8
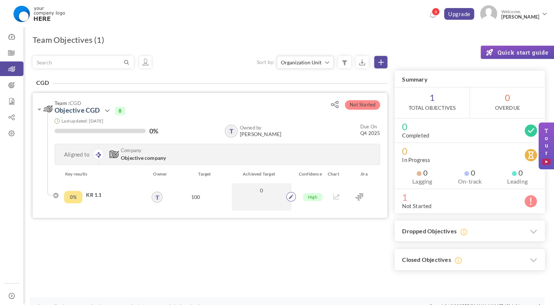
click at [291, 198] on icon at bounding box center [291, 197] width 4 height 4
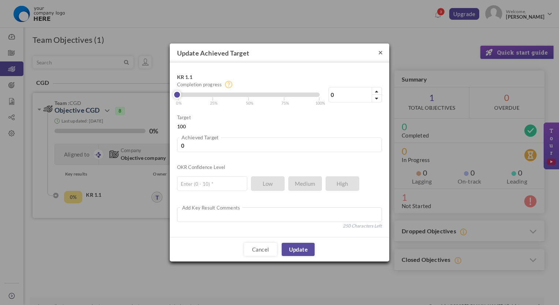
click at [380, 54] on button "×" at bounding box center [380, 52] width 4 height 8
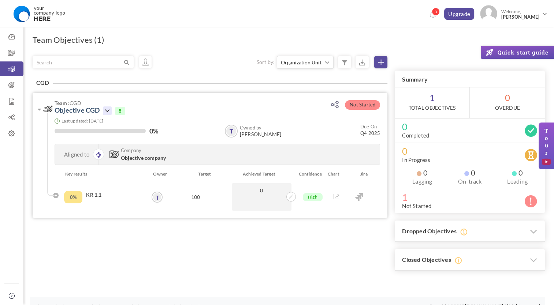
click at [108, 113] on icon at bounding box center [107, 110] width 9 height 9
click at [131, 159] on link "Edit" at bounding box center [132, 158] width 42 height 13
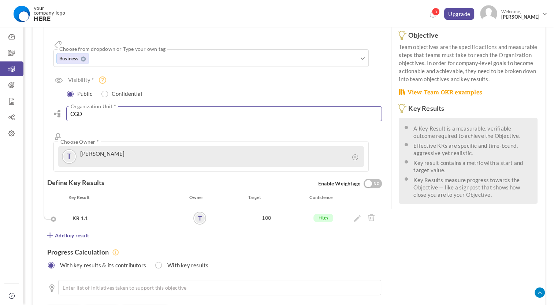
scroll to position [146, 0]
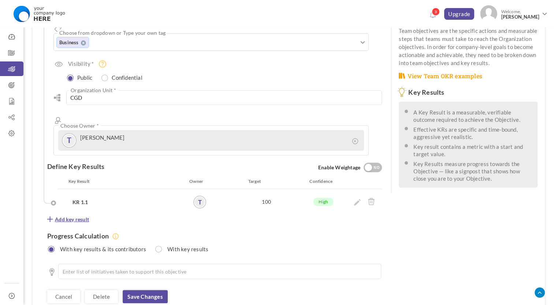
click at [49, 217] on icon at bounding box center [49, 219] width 5 height 5
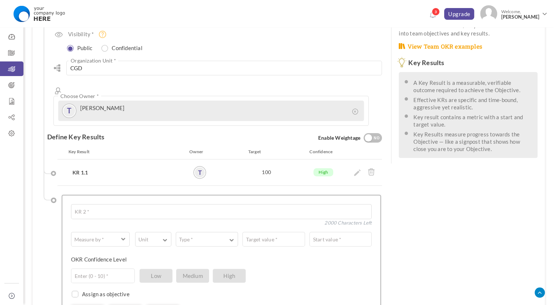
scroll to position [220, 0]
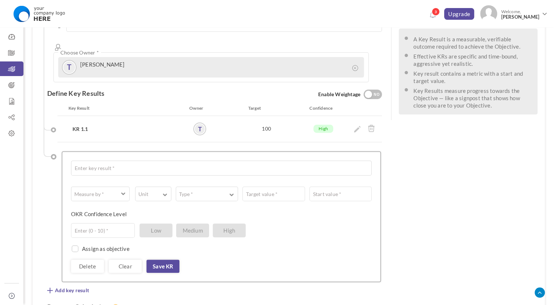
click at [113, 228] on div "Measure by * # Number A Text ☑ Boolean Unit # % $ ₹ £ Custom Type * Equal to Sh…" at bounding box center [221, 230] width 300 height 86
click at [77, 246] on small at bounding box center [75, 249] width 7 height 7
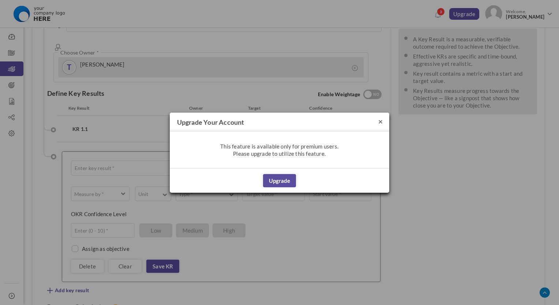
click at [379, 121] on button "×" at bounding box center [380, 121] width 4 height 8
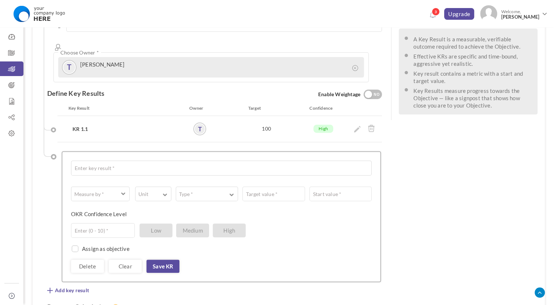
click at [470, 201] on div "See OKR Template Align Aligned Objective Company Objective company Owned by [PE…" at bounding box center [289, 107] width 512 height 548
click at [210, 161] on textarea at bounding box center [221, 168] width 300 height 15
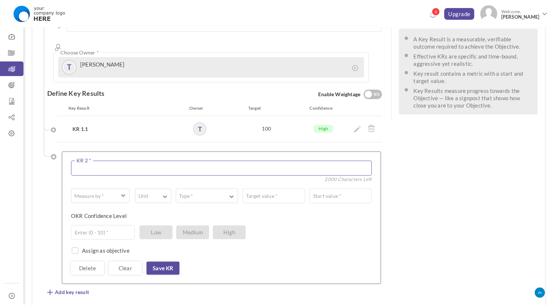
type textarea "KR 1.2"
type input "5"
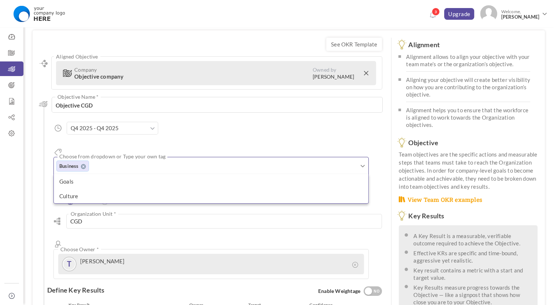
click at [240, 123] on div "Aligned Objective Company Objective company Owned by Thieng Nguyen All Company …" at bounding box center [214, 167] width 334 height 223
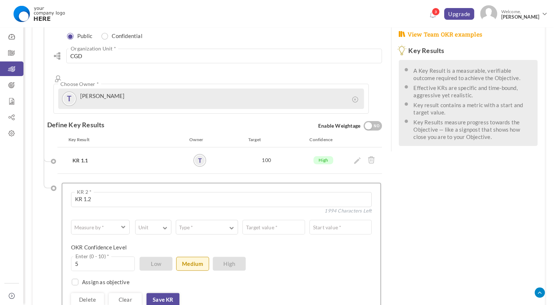
scroll to position [206, 0]
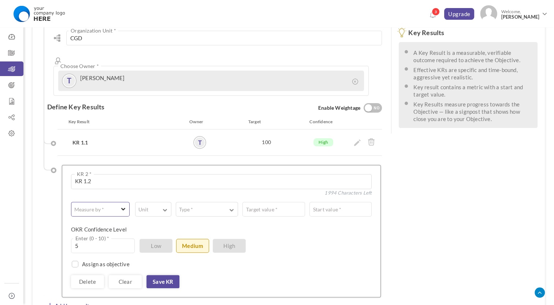
click at [117, 206] on span "button" at bounding box center [96, 209] width 43 height 7
click at [102, 221] on link "# Number" at bounding box center [100, 226] width 53 height 11
click at [167, 202] on button "Unit" at bounding box center [153, 209] width 36 height 15
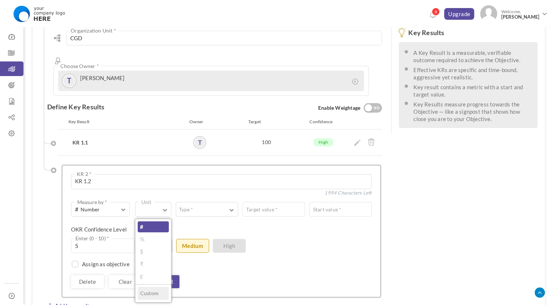
click at [147, 221] on link "#" at bounding box center [153, 226] width 31 height 11
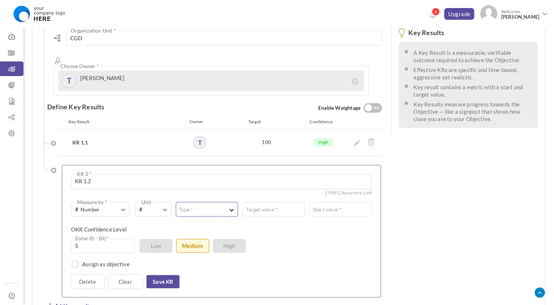
click at [214, 202] on button "Type *" at bounding box center [207, 209] width 62 height 15
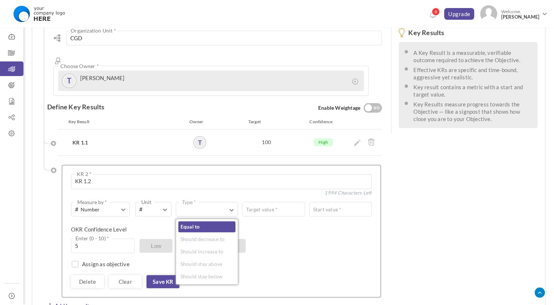
click at [198, 221] on link "Equal to" at bounding box center [206, 226] width 57 height 11
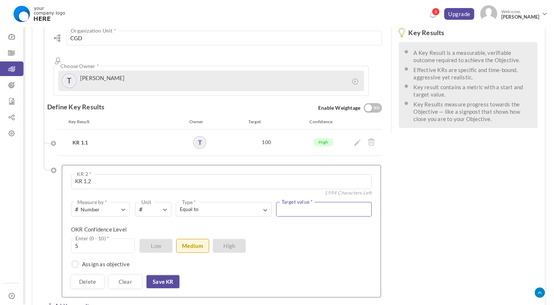
click at [291, 202] on input "text" at bounding box center [324, 209] width 96 height 15
type input "100"
click at [358, 239] on div "5 Enter (0 - 10) * Low Medium High" at bounding box center [218, 246] width 295 height 15
click at [76, 262] on input "checkbox" at bounding box center [73, 265] width 7 height 7
checkbox input "true"
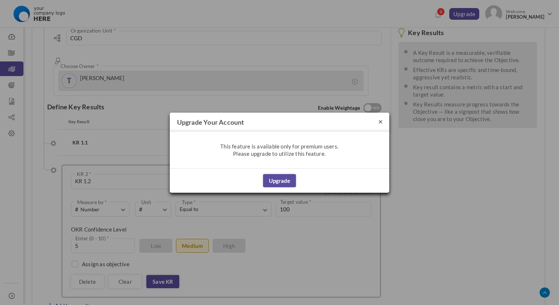
click at [382, 122] on button "×" at bounding box center [380, 121] width 4 height 8
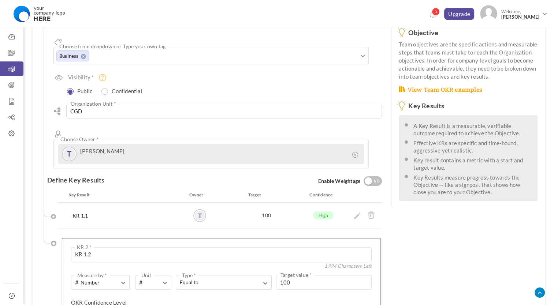
scroll to position [148, 0]
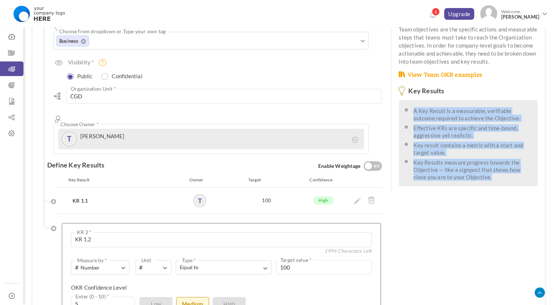
drag, startPoint x: 490, startPoint y: 177, endPoint x: 411, endPoint y: 108, distance: 105.3
click at [411, 108] on ul "A Key Result is a measurable, verifiable outcome required to achieve the Object…" at bounding box center [469, 143] width 126 height 75
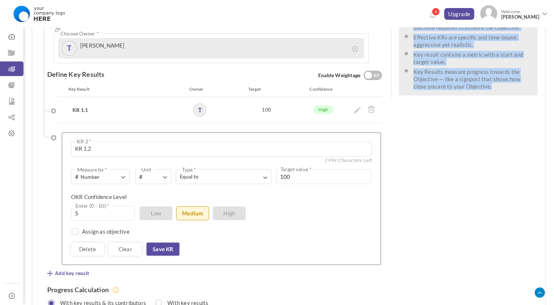
scroll to position [169, 0]
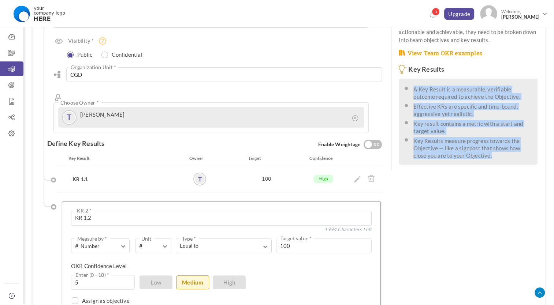
copy ul "A Key Result is a measurable, verifiable outcome required to achieve the Object…"
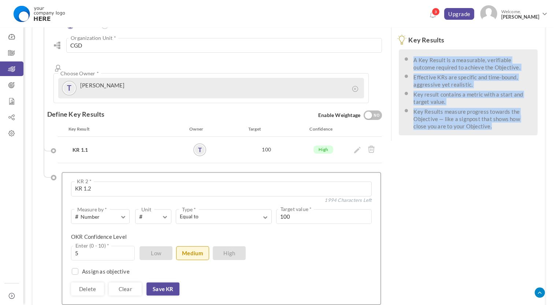
scroll to position [192, 0]
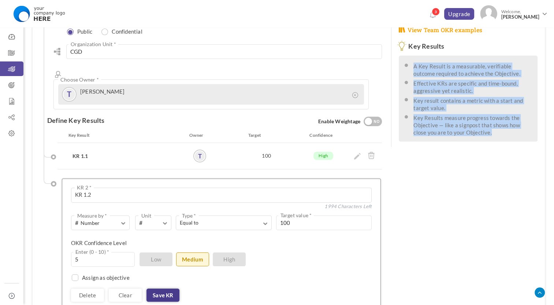
click at [163, 289] on link "Save KR" at bounding box center [162, 295] width 33 height 13
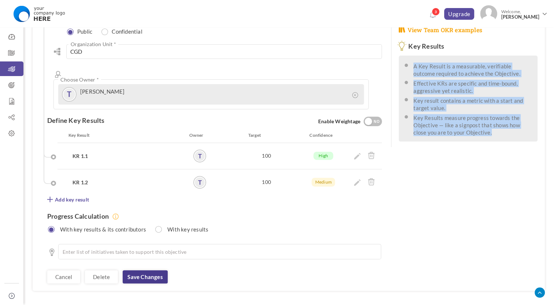
click at [155, 270] on link "Save changes" at bounding box center [145, 276] width 45 height 13
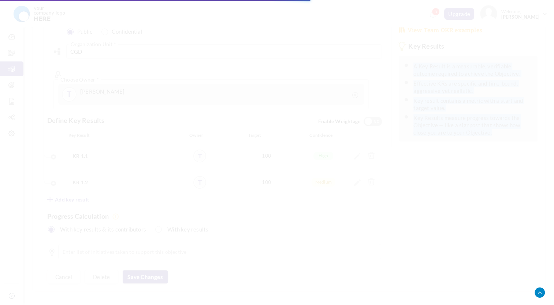
scroll to position [0, 0]
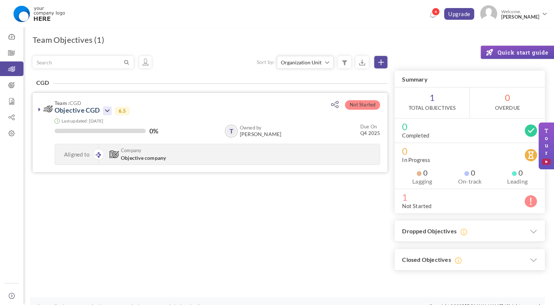
click at [107, 111] on icon at bounding box center [107, 110] width 9 height 9
click at [32, 194] on div "Team Objectives (1) × Upgrade your account Objective cloning is available only …" at bounding box center [288, 167] width 530 height 295
click at [39, 111] on icon at bounding box center [39, 109] width 2 height 6
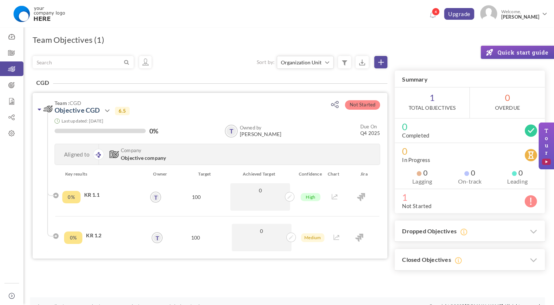
click at [39, 111] on icon at bounding box center [39, 109] width 3 height 6
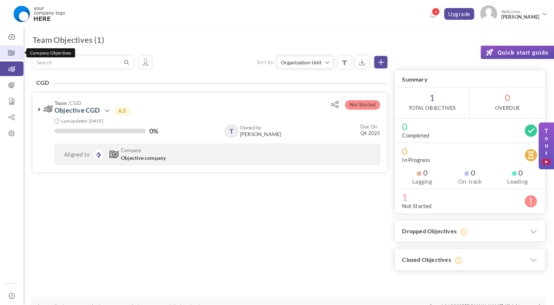
click at [11, 48] on link "Company Objectives" at bounding box center [11, 52] width 23 height 15
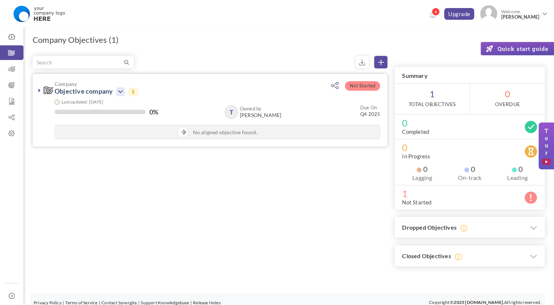
click at [123, 93] on icon at bounding box center [120, 91] width 9 height 9
click at [40, 91] on icon at bounding box center [39, 90] width 2 height 6
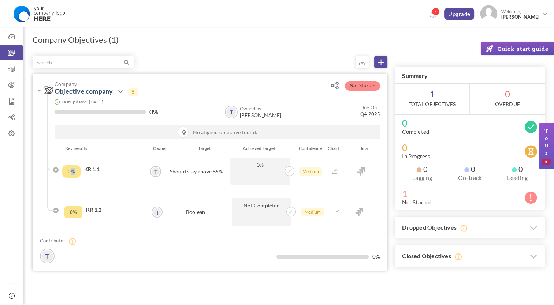
click at [73, 171] on div "0%" at bounding box center [71, 171] width 18 height 12
drag, startPoint x: 73, startPoint y: 171, endPoint x: 55, endPoint y: 170, distance: 18.0
click at [62, 170] on div "0% KR 1.1" at bounding box center [105, 171] width 86 height 27
click at [93, 169] on h4 "KR 1.1" at bounding box center [113, 169] width 59 height 7
click at [117, 94] on icon at bounding box center [120, 91] width 9 height 9
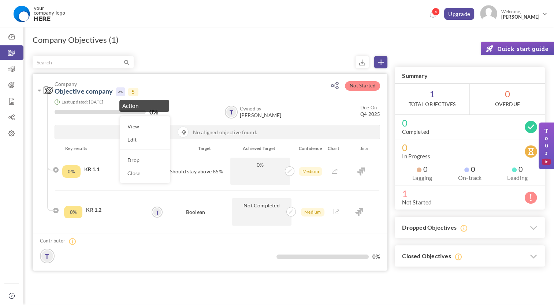
click at [116, 216] on div "0% KR 1.2" at bounding box center [104, 211] width 86 height 27
click at [96, 211] on h4 "KR 1.2" at bounding box center [114, 209] width 56 height 7
click at [122, 91] on icon at bounding box center [120, 91] width 9 height 9
click at [123, 90] on icon at bounding box center [120, 91] width 9 height 9
click at [141, 139] on link "Edit" at bounding box center [145, 139] width 42 height 13
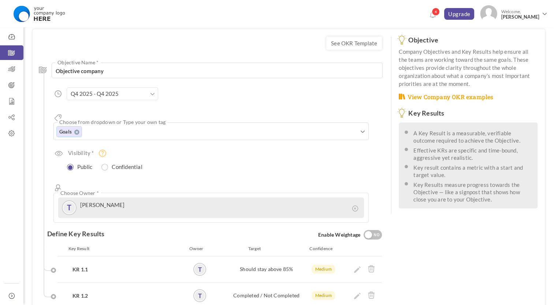
scroll to position [37, 0]
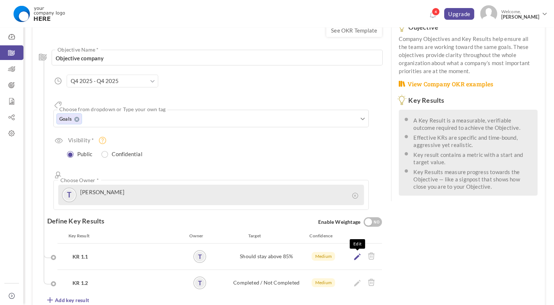
click at [357, 254] on icon at bounding box center [357, 257] width 7 height 7
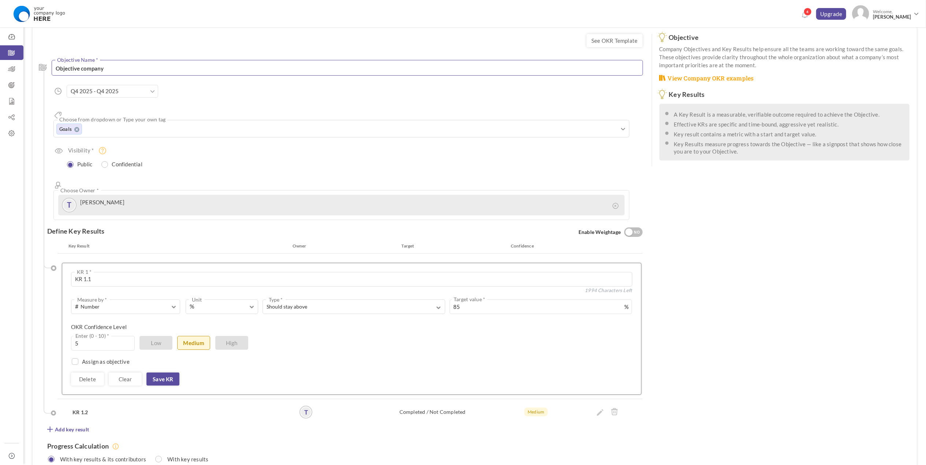
scroll to position [0, 0]
click at [504, 67] on textarea "Objective company" at bounding box center [347, 68] width 591 height 16
click at [473, 87] on div "Objective company Objective Name * 183 Characters Left [DATE] Start Date * to […" at bounding box center [344, 137] width 595 height 169
click at [72, 305] on input "checkbox" at bounding box center [73, 365] width 7 height 7
checkbox input "true"
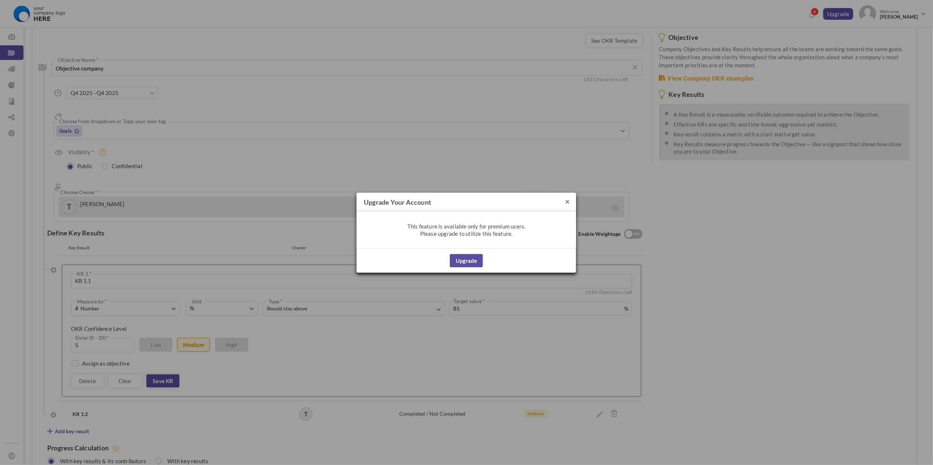
click at [553, 199] on button "×" at bounding box center [567, 202] width 4 height 8
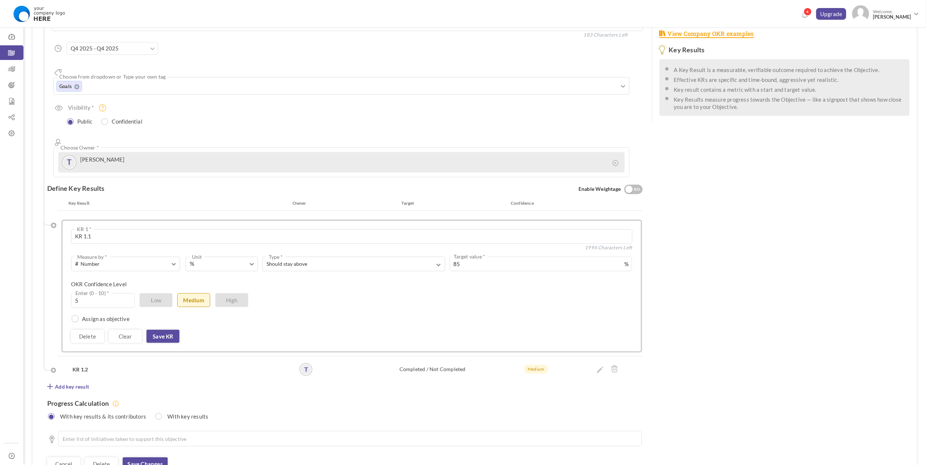
scroll to position [103, 0]
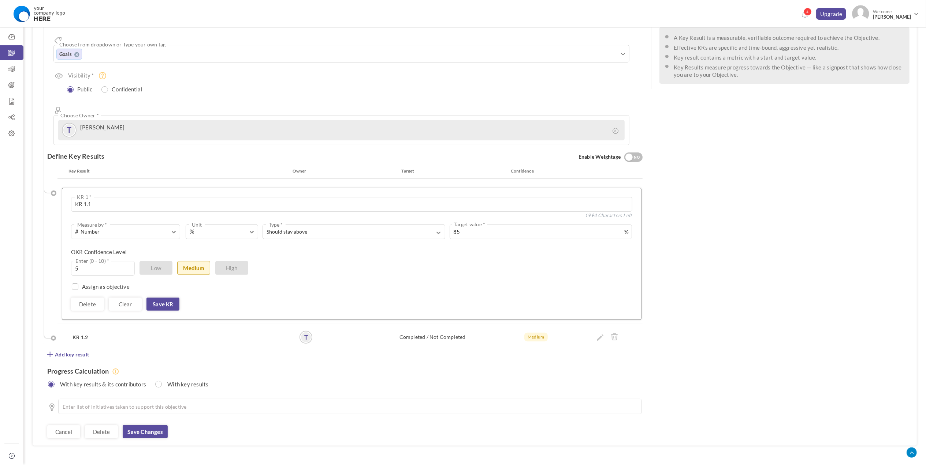
click at [553, 222] on div "See OKR Template Objective company Objective Name * 183 Characters Left [DATE] …" at bounding box center [475, 198] width 884 height 496
click at [12, 38] on icon at bounding box center [11, 36] width 23 height 7
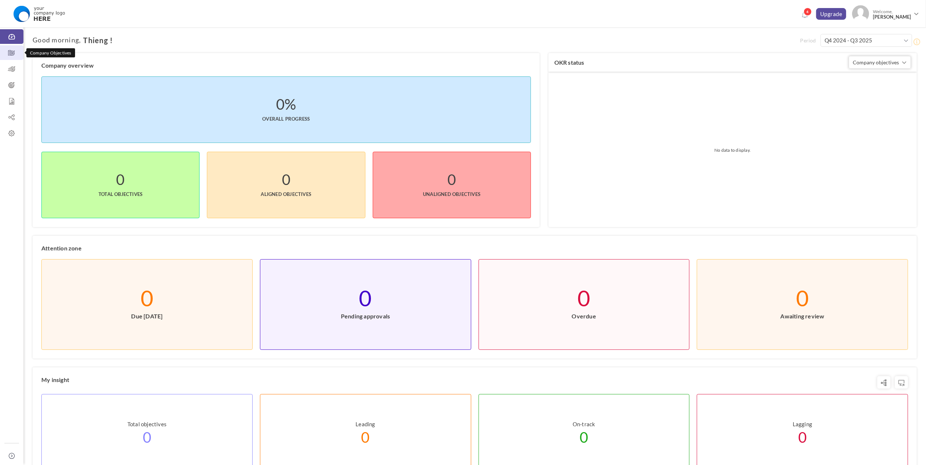
click at [15, 52] on icon at bounding box center [11, 52] width 23 height 7
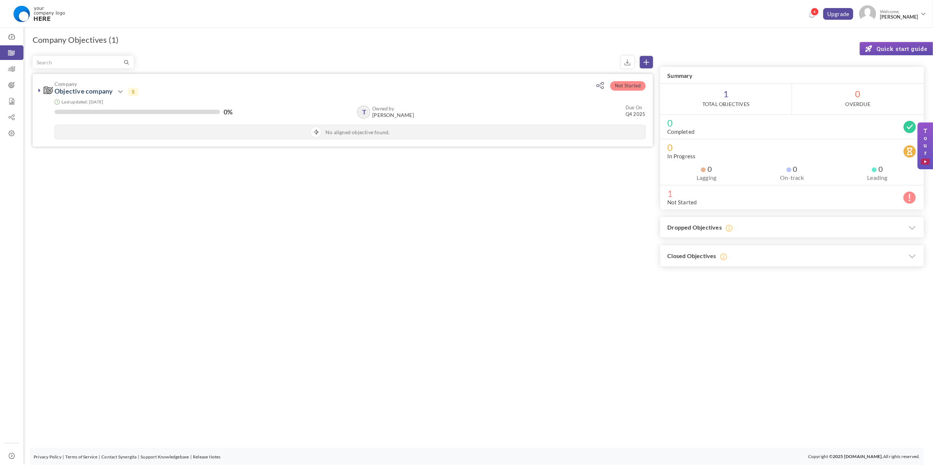
click at [630, 87] on span "Not Started" at bounding box center [627, 86] width 35 height 10
click at [119, 93] on icon at bounding box center [120, 91] width 9 height 9
click at [509, 198] on div "Filter Not Started Company Objective company Action View 5" at bounding box center [478, 161] width 891 height 211
click at [40, 89] on icon at bounding box center [39, 90] width 2 height 6
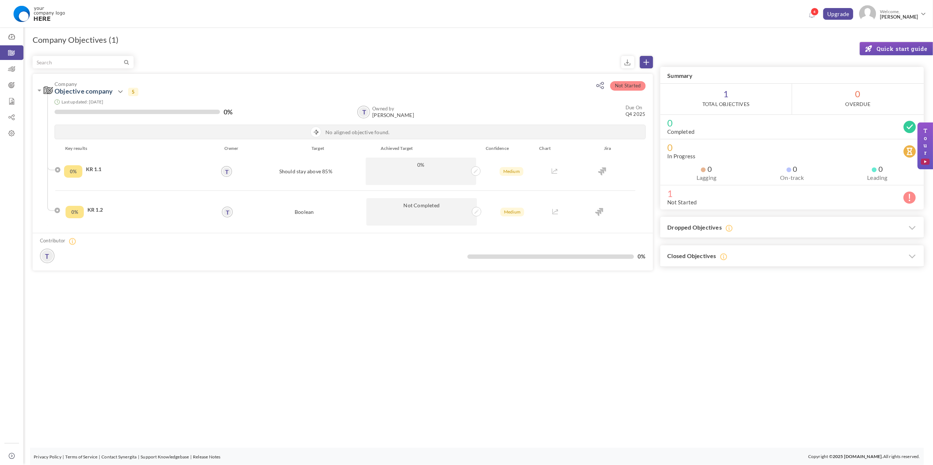
click at [909, 198] on icon at bounding box center [909, 197] width 13 height 13
click at [686, 199] on label "Not Started" at bounding box center [682, 202] width 29 height 7
drag, startPoint x: 891, startPoint y: 50, endPoint x: 839, endPoint y: 38, distance: 53.2
click at [839, 38] on div "Company Objectives (1) × Upgrade your account Objective cloning is available on…" at bounding box center [477, 171] width 909 height 302
click at [649, 60] on icon at bounding box center [646, 62] width 5 height 5
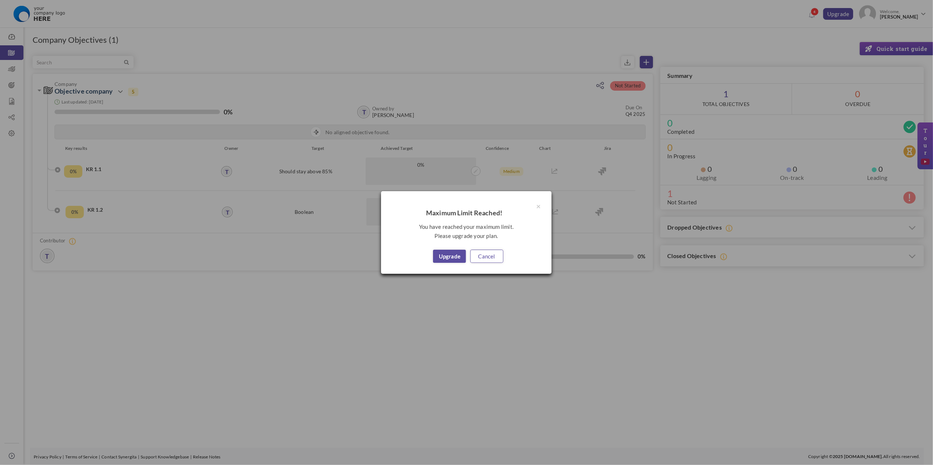
click at [489, 254] on link "Cancel" at bounding box center [486, 256] width 33 height 13
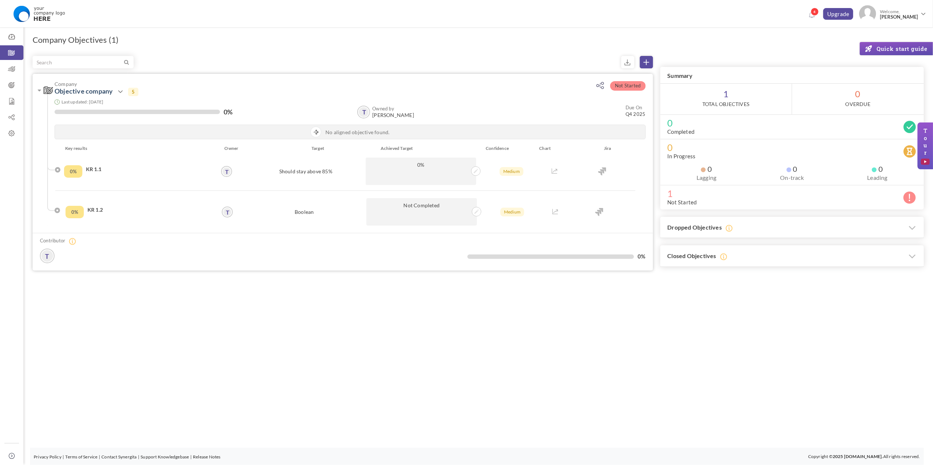
click at [616, 87] on span "Not Started" at bounding box center [627, 86] width 35 height 10
click at [637, 88] on span "Not Started" at bounding box center [627, 86] width 35 height 10
click at [123, 90] on icon at bounding box center [120, 91] width 9 height 9
click at [121, 92] on icon at bounding box center [120, 91] width 9 height 9
click at [146, 143] on link "Edit" at bounding box center [145, 139] width 42 height 13
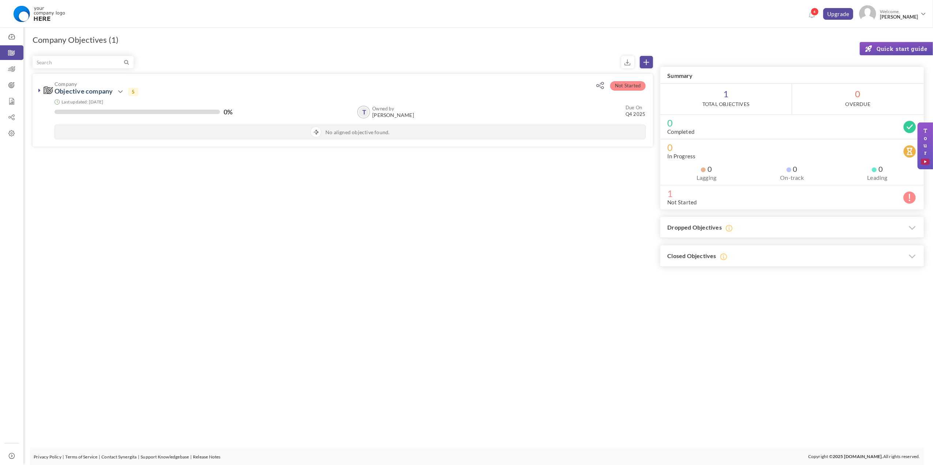
click at [699, 131] on li "0 Completed" at bounding box center [792, 127] width 264 height 25
click at [686, 151] on span "0" at bounding box center [792, 147] width 249 height 7
click at [911, 201] on icon at bounding box center [909, 197] width 13 height 13
click at [123, 91] on icon at bounding box center [120, 91] width 9 height 9
click at [121, 91] on icon at bounding box center [120, 91] width 9 height 9
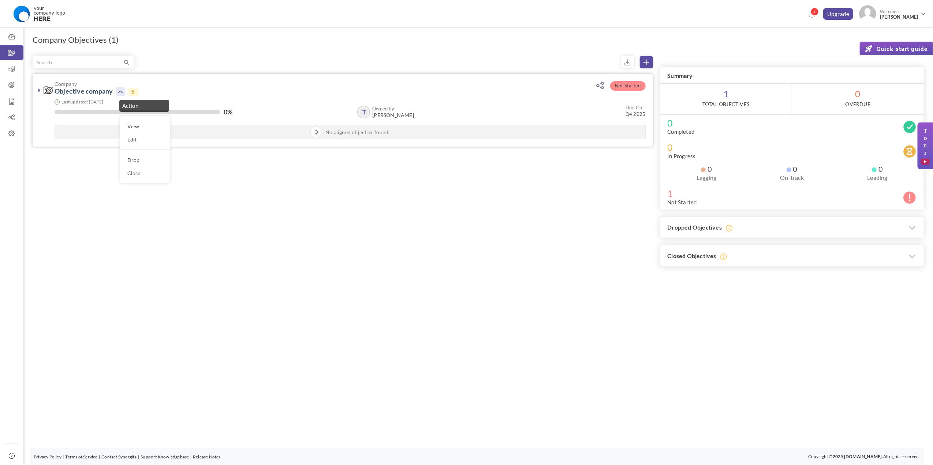
click at [40, 90] on icon at bounding box center [39, 90] width 2 height 6
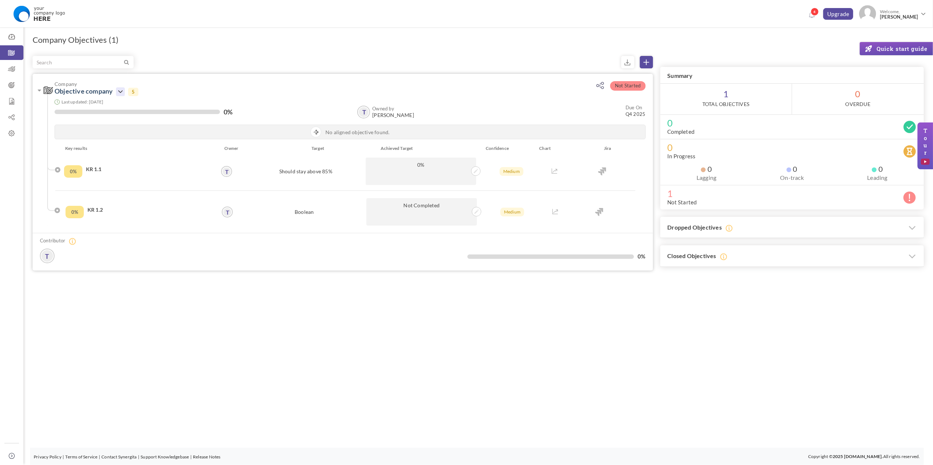
click at [120, 94] on icon at bounding box center [120, 91] width 9 height 9
click at [119, 93] on icon at bounding box center [120, 91] width 9 height 9
click at [78, 85] on span "Company" at bounding box center [319, 83] width 529 height 5
click at [79, 93] on link "Objective company" at bounding box center [84, 91] width 58 height 8
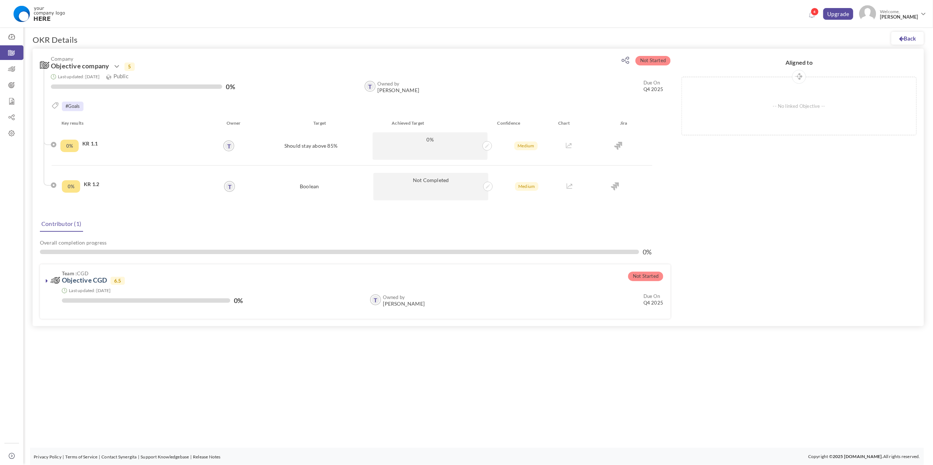
click at [660, 57] on span "Not Started" at bounding box center [652, 61] width 35 height 10
click at [650, 272] on span "Not Started" at bounding box center [645, 277] width 35 height 10
click at [652, 274] on span "Not Started" at bounding box center [645, 277] width 35 height 10
click at [433, 232] on div "Contributor (1) Overall completion progress 0% Not Started Team : CGD Objective…" at bounding box center [355, 157] width 631 height 216
click at [655, 62] on span "Not Started" at bounding box center [652, 61] width 35 height 10
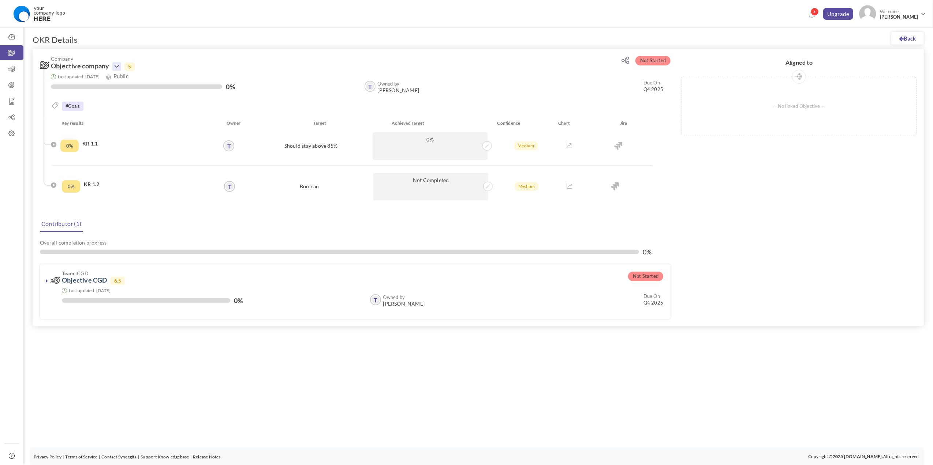
click at [114, 65] on icon at bounding box center [116, 66] width 9 height 9
click at [343, 35] on div "Back OKR Details Not Started Company Objective company Action Edit 5" at bounding box center [477, 195] width 909 height 350
click at [48, 279] on icon at bounding box center [47, 281] width 2 height 6
click at [652, 61] on span "Not Started" at bounding box center [652, 61] width 35 height 10
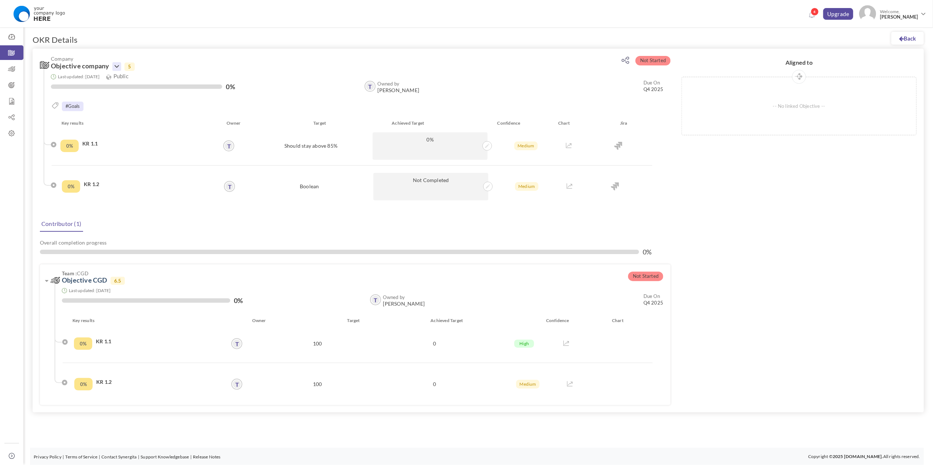
click at [116, 65] on icon at bounding box center [116, 66] width 9 height 9
click at [116, 66] on icon at bounding box center [116, 66] width 9 height 9
click at [129, 97] on link "Edit" at bounding box center [141, 101] width 42 height 13
click at [653, 57] on span "Not Started" at bounding box center [652, 61] width 35 height 10
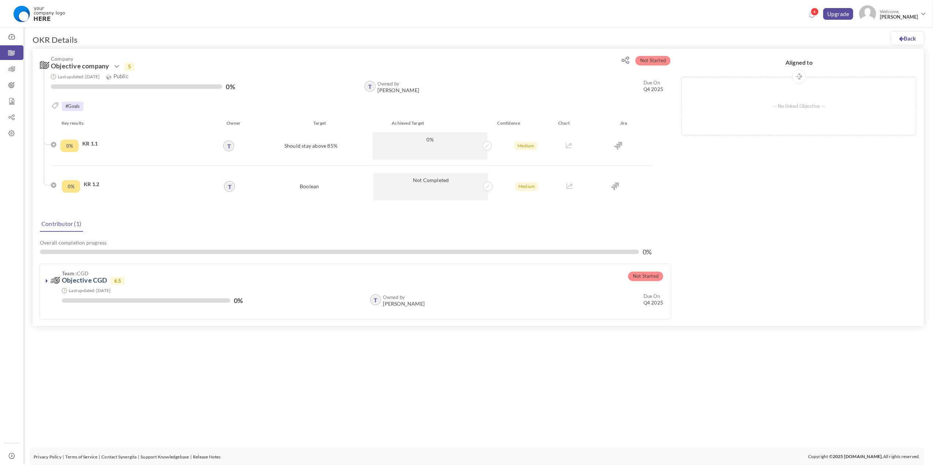
drag, startPoint x: 653, startPoint y: 57, endPoint x: 642, endPoint y: 62, distance: 12.2
click at [642, 62] on span "Not Started" at bounding box center [652, 61] width 35 height 10
click at [15, 130] on icon at bounding box center [11, 133] width 23 height 7
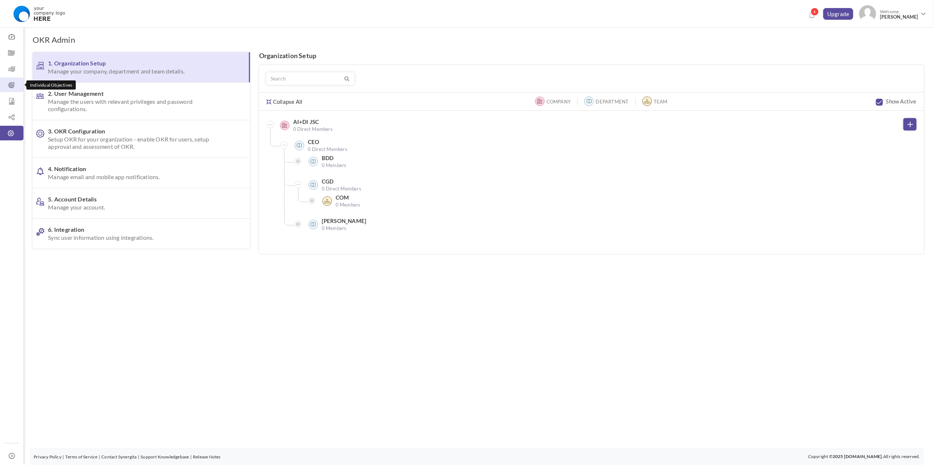
click at [12, 86] on icon at bounding box center [11, 85] width 23 height 7
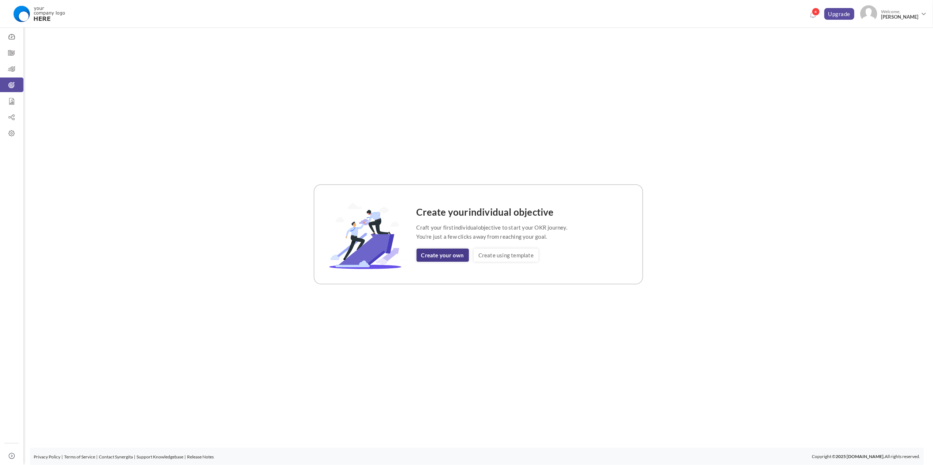
click at [441, 253] on link "Create your own" at bounding box center [442, 255] width 52 height 13
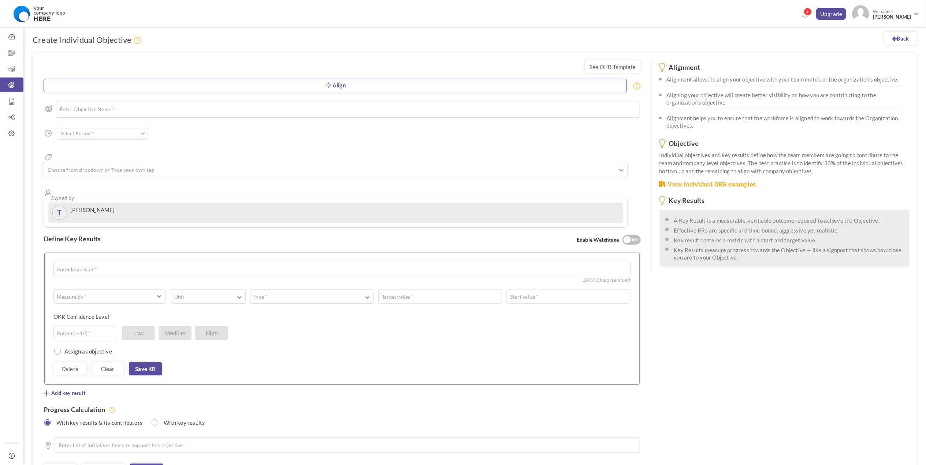
click at [334, 85] on link "Align" at bounding box center [335, 85] width 583 height 13
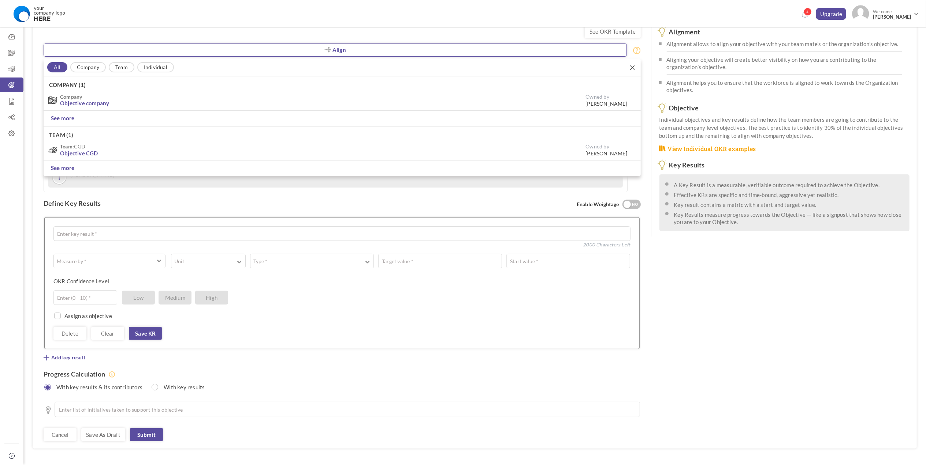
scroll to position [37, 0]
click at [71, 163] on link "See more" at bounding box center [63, 167] width 24 height 8
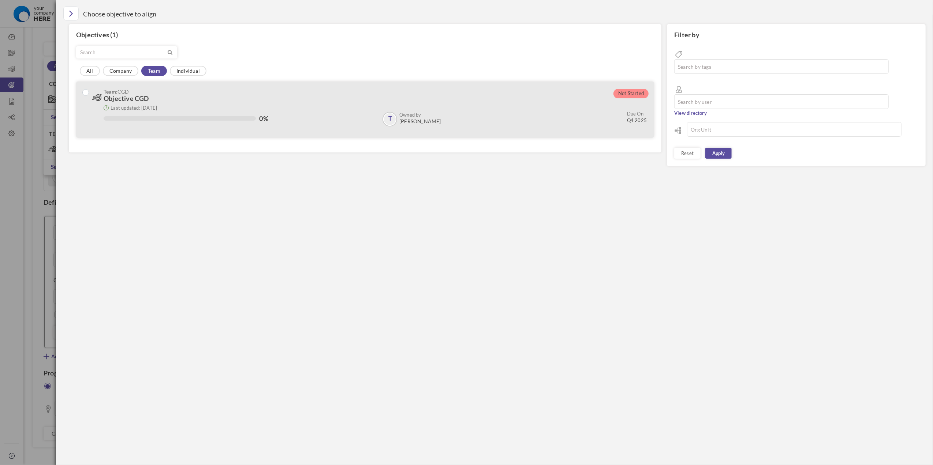
click at [141, 95] on span "Objective CGD" at bounding box center [126, 98] width 45 height 8
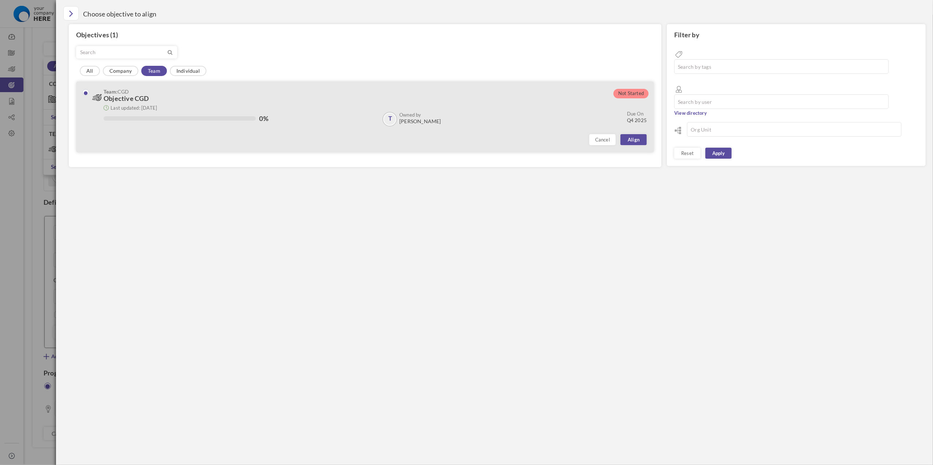
click at [322, 129] on div "Last updated: 29-Sep-2025 0% T Owned by Thieng Nguyen Due On Q4 2025 Target Ach…" at bounding box center [370, 123] width 554 height 43
click at [237, 125] on div "0% T Owned by Thieng Nguyen Due On Q4 2025" at bounding box center [375, 119] width 543 height 15
click at [152, 105] on small "Last updated: 29-Sep-2025" at bounding box center [134, 108] width 46 height 6
click at [126, 100] on span "Objective CGD" at bounding box center [126, 98] width 45 height 8
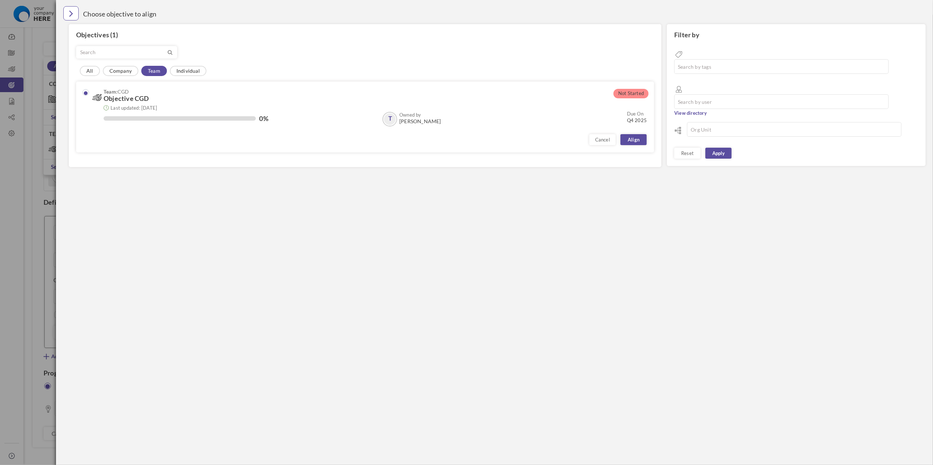
click at [71, 16] on icon "Close" at bounding box center [71, 13] width 4 height 11
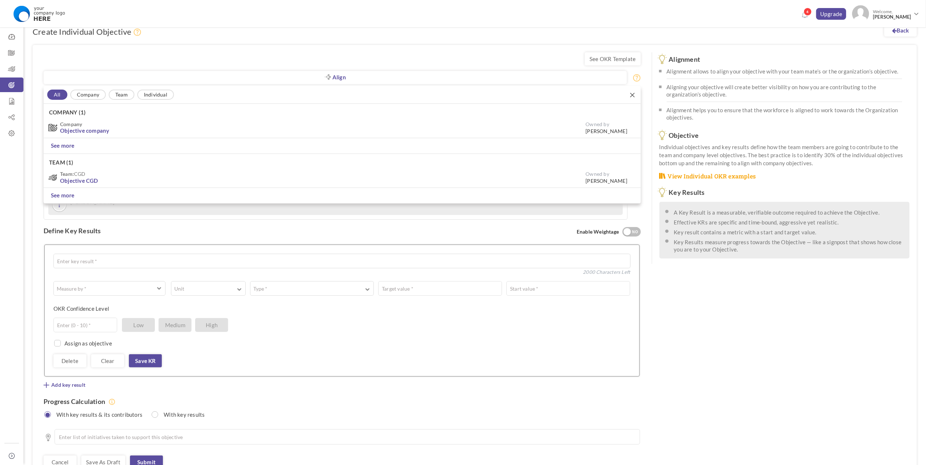
scroll to position [0, 0]
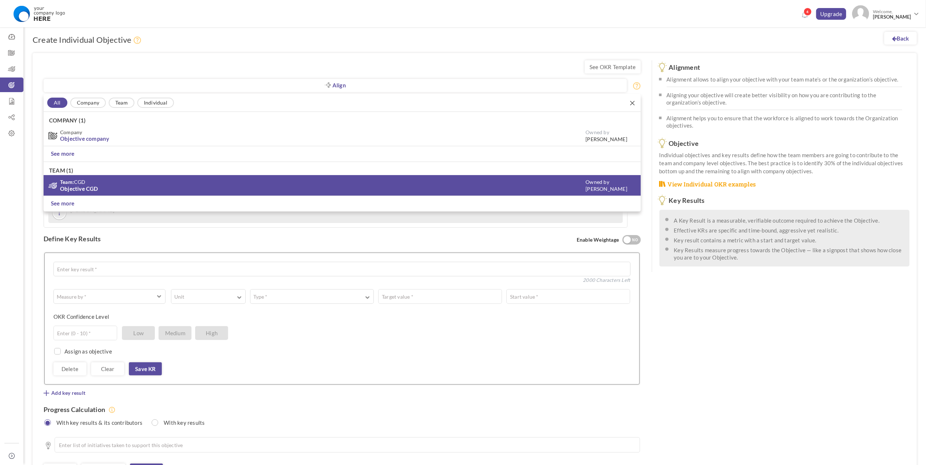
click at [96, 183] on span "Team: CGD" at bounding box center [323, 181] width 526 height 5
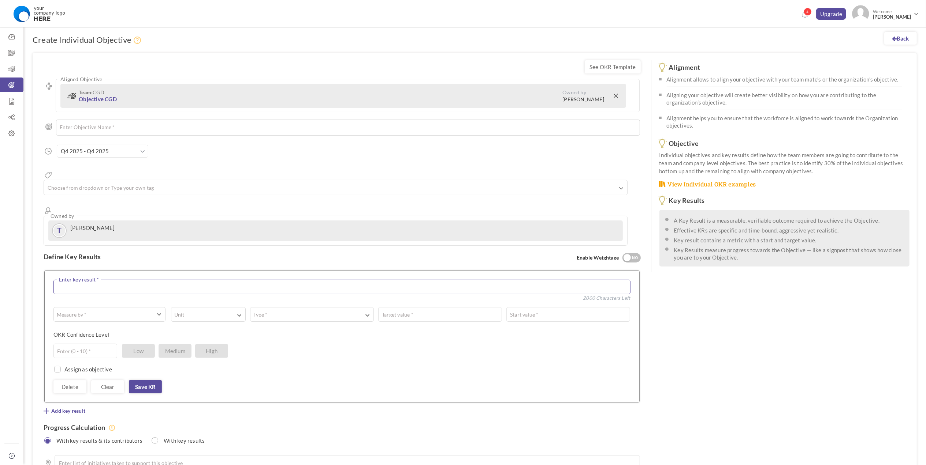
click at [171, 280] on textarea at bounding box center [341, 287] width 577 height 15
click at [179, 246] on div "Define Key Results Enable Weightage YES NO" at bounding box center [342, 257] width 597 height 22
click at [16, 119] on icon at bounding box center [11, 117] width 23 height 7
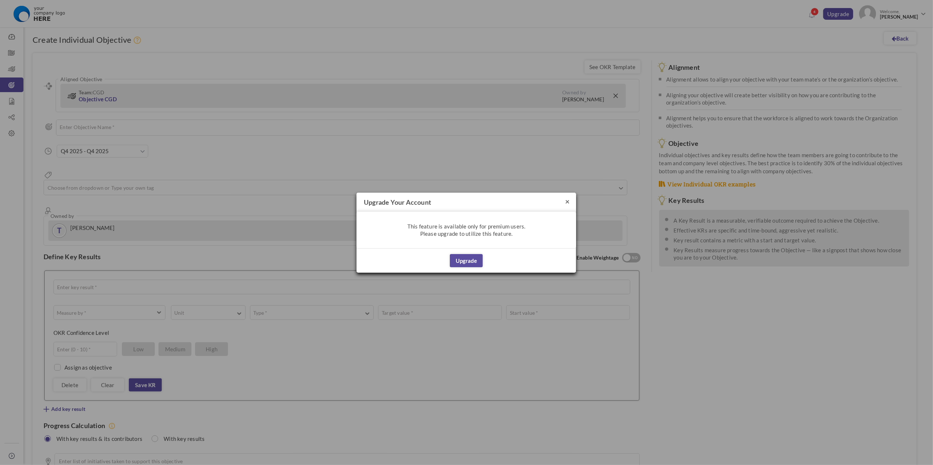
click at [567, 204] on button "×" at bounding box center [567, 202] width 4 height 8
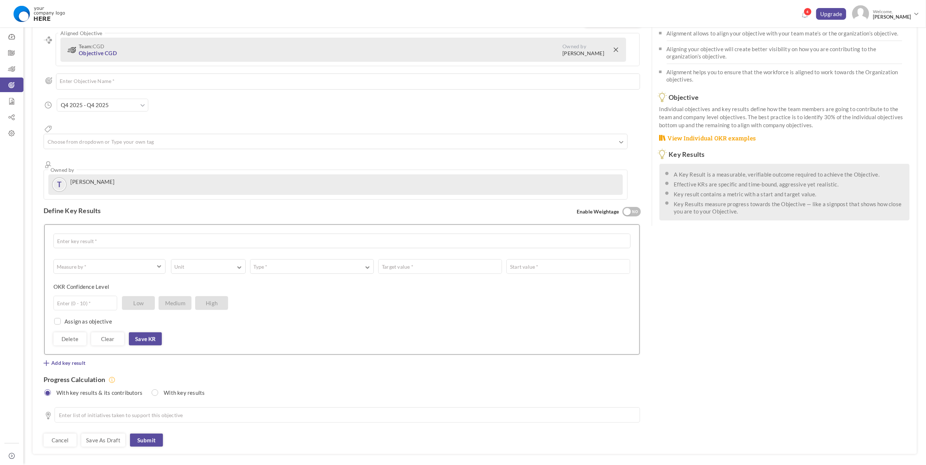
scroll to position [52, 0]
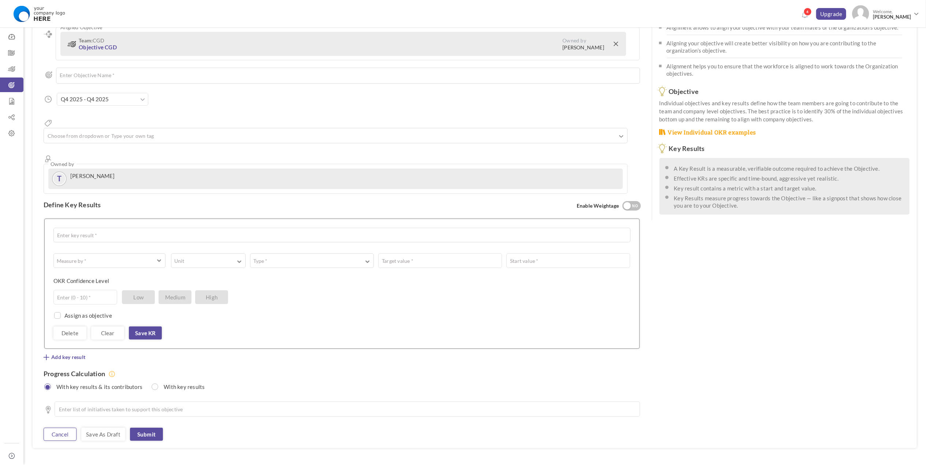
click at [61, 428] on link "Cancel" at bounding box center [60, 434] width 33 height 13
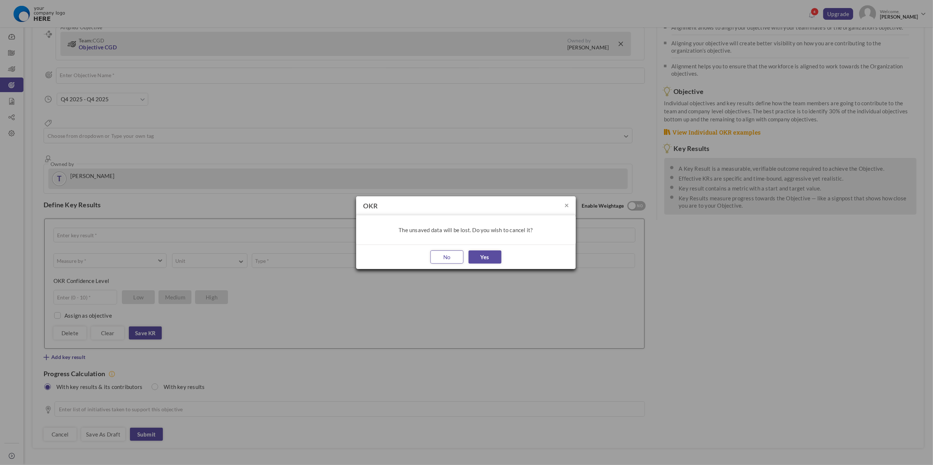
click at [439, 261] on button "No" at bounding box center [446, 257] width 33 height 13
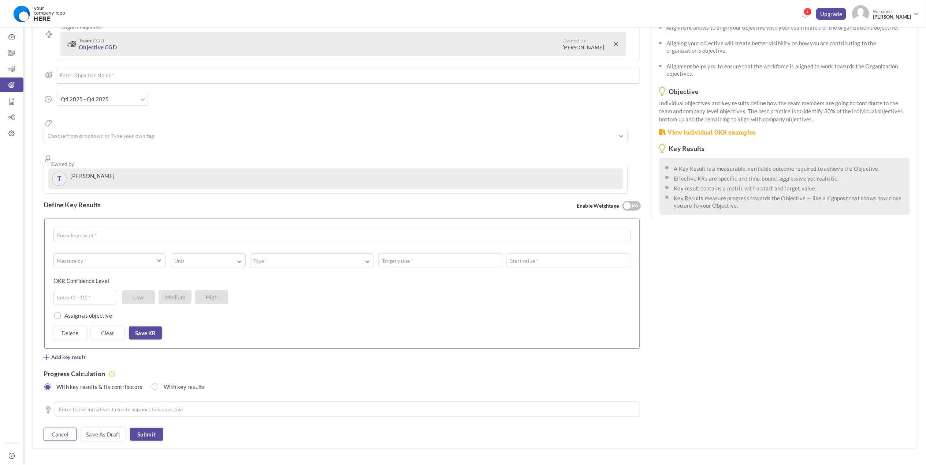
click at [65, 428] on link "Cancel" at bounding box center [60, 434] width 33 height 13
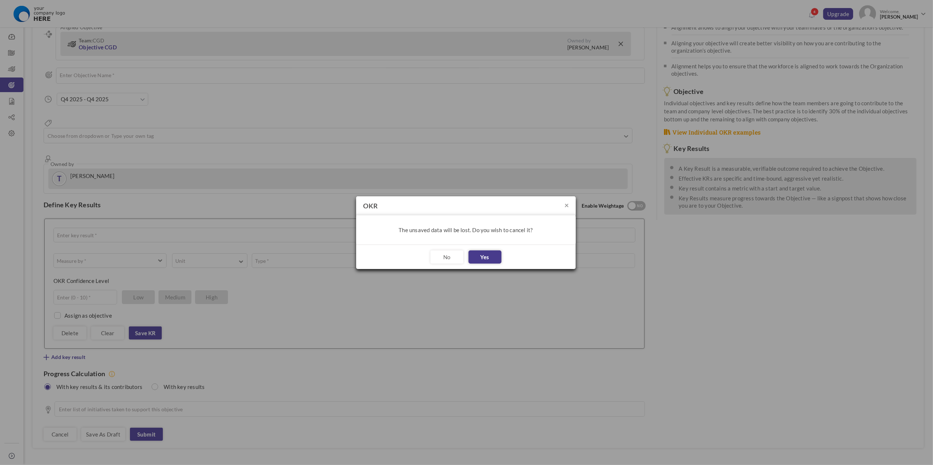
click at [497, 255] on button "Yes" at bounding box center [484, 257] width 33 height 13
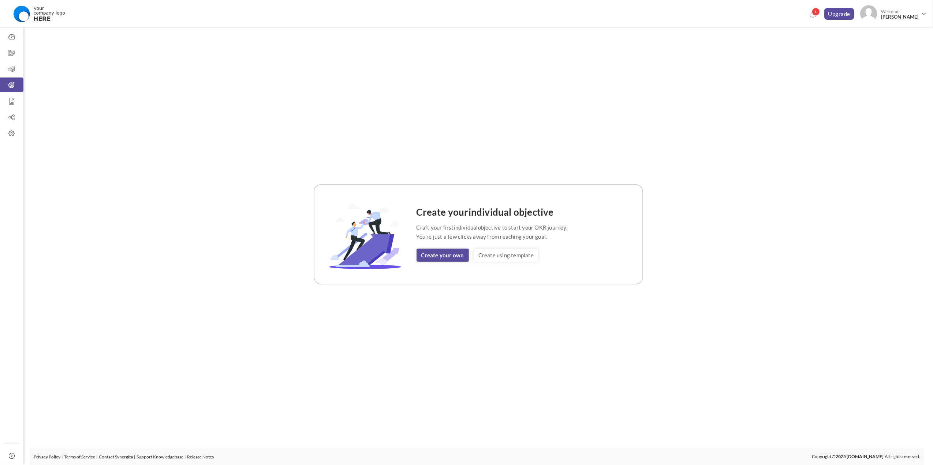
click at [785, 257] on div "Create your individual objective Craft your first individual objective to start…" at bounding box center [478, 234] width 891 height 414
click at [10, 38] on icon at bounding box center [11, 36] width 23 height 7
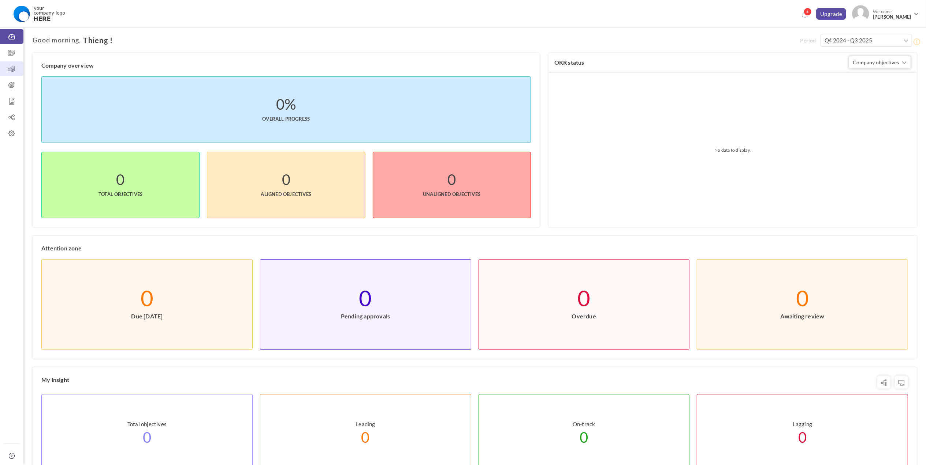
click at [14, 67] on icon at bounding box center [11, 69] width 23 height 7
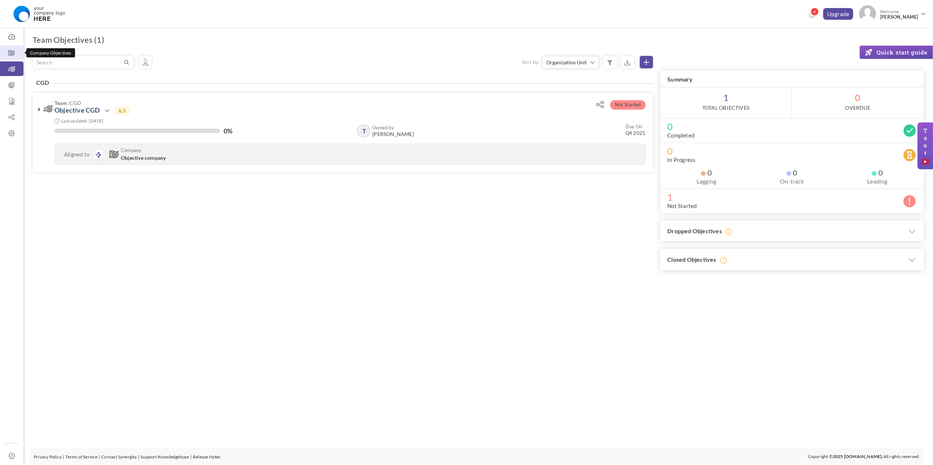
click at [12, 46] on link "Company Objectives" at bounding box center [11, 52] width 23 height 15
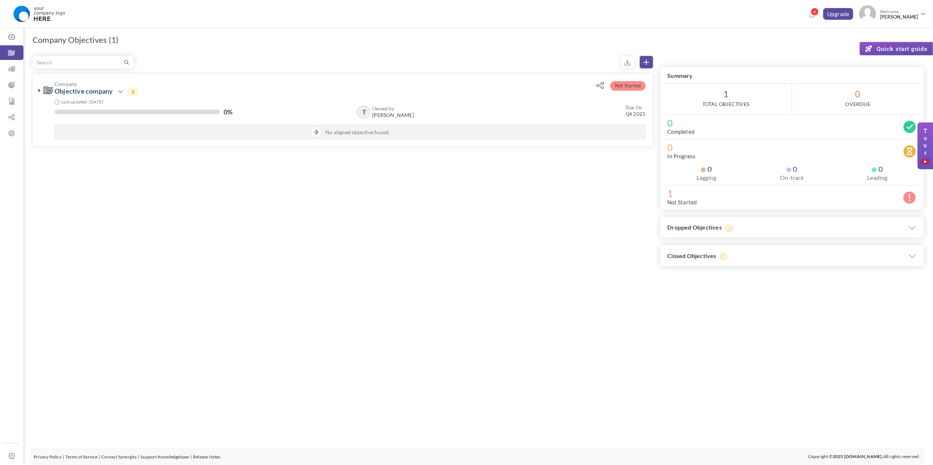
click at [330, 343] on div "Trial Extended! Subscribe to continue using all the features. 4 Upgrade Upgrade…" at bounding box center [466, 232] width 933 height 465
